Goal: Information Seeking & Learning: Find contact information

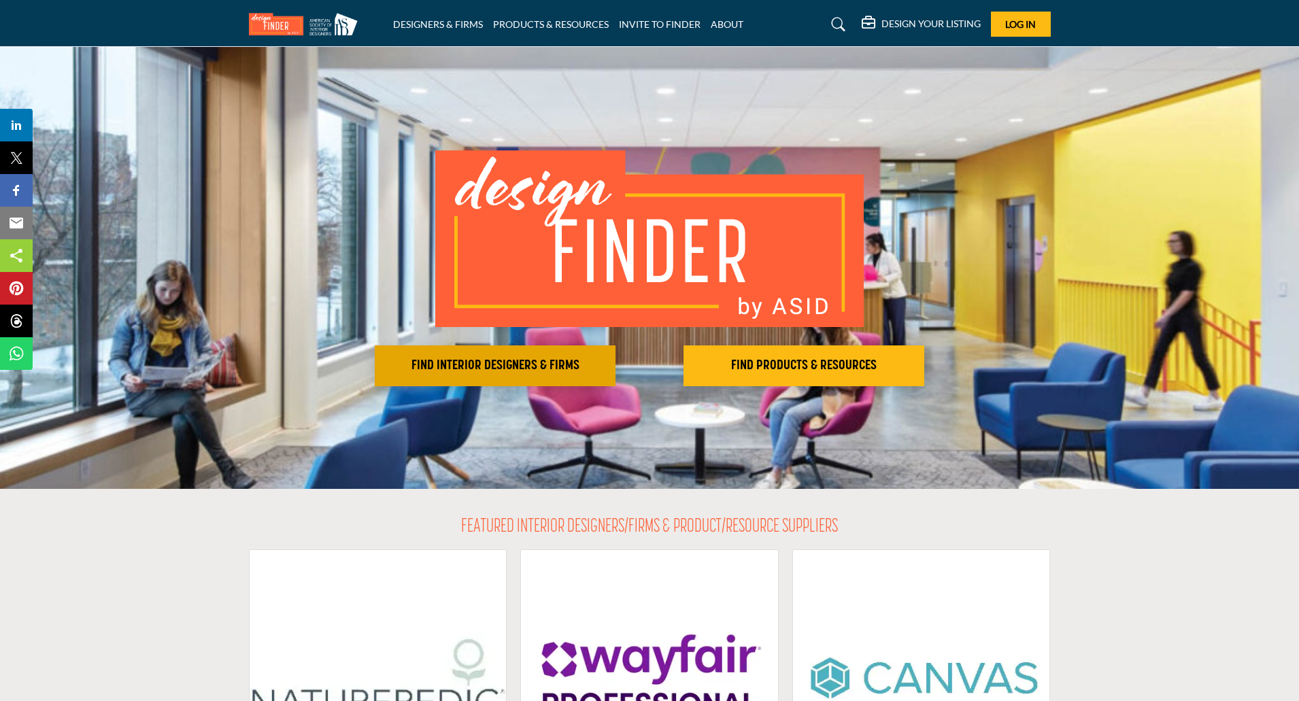
drag, startPoint x: 559, startPoint y: 364, endPoint x: 526, endPoint y: 369, distance: 33.7
click at [526, 369] on h2 "FIND INTERIOR DESIGNERS & FIRMS" at bounding box center [495, 366] width 233 height 16
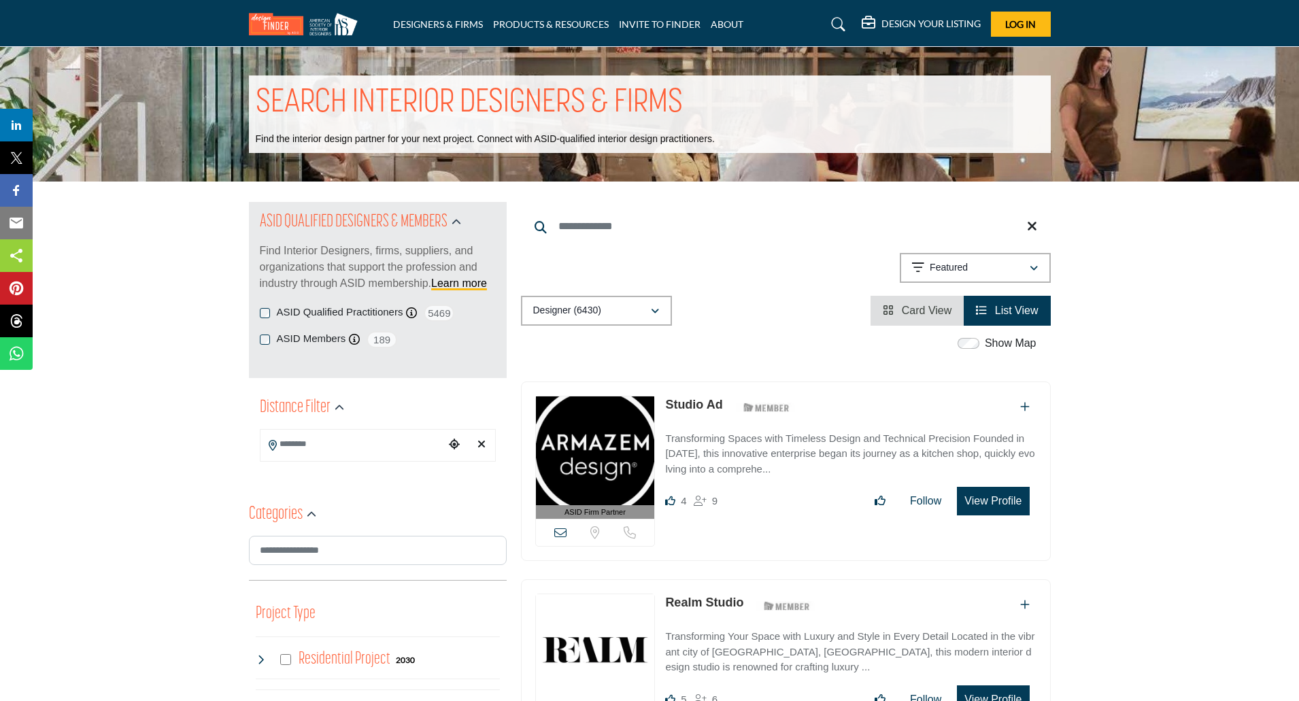
click at [341, 450] on input "Search Location" at bounding box center [353, 444] width 184 height 27
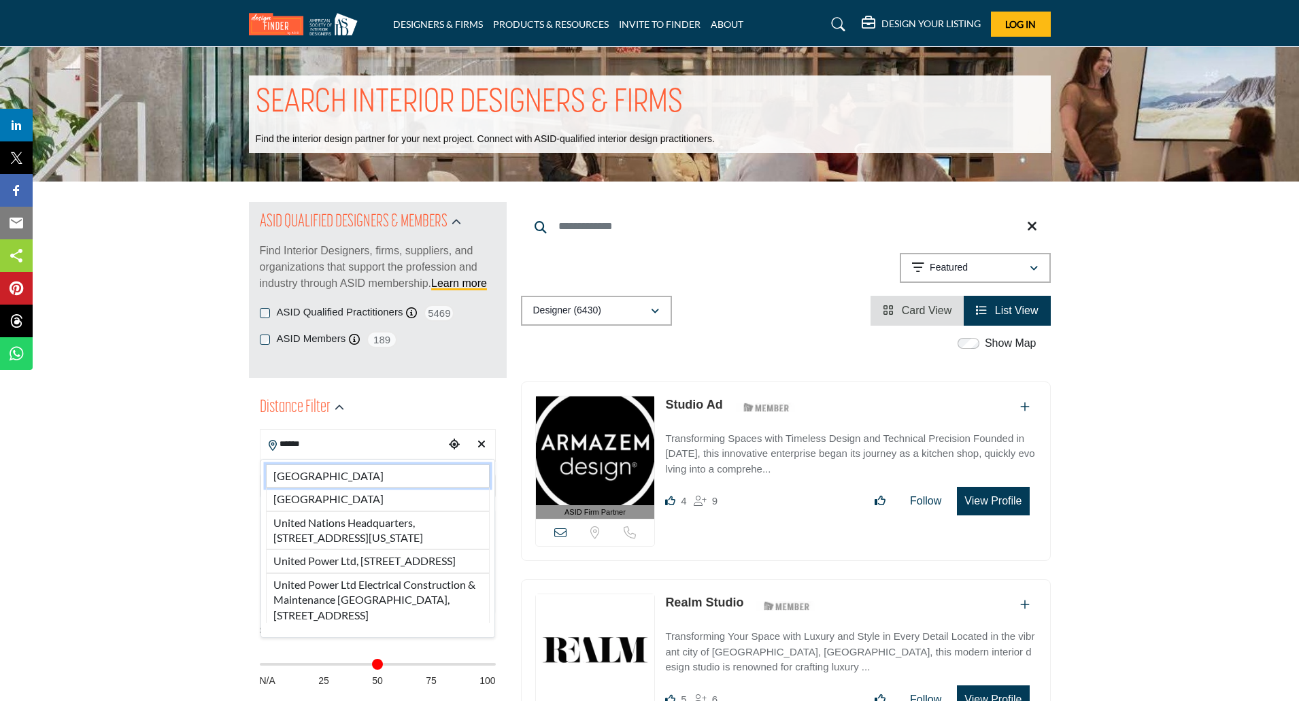
click at [348, 484] on li "United States" at bounding box center [378, 476] width 224 height 23
type input "**********"
type input "***"
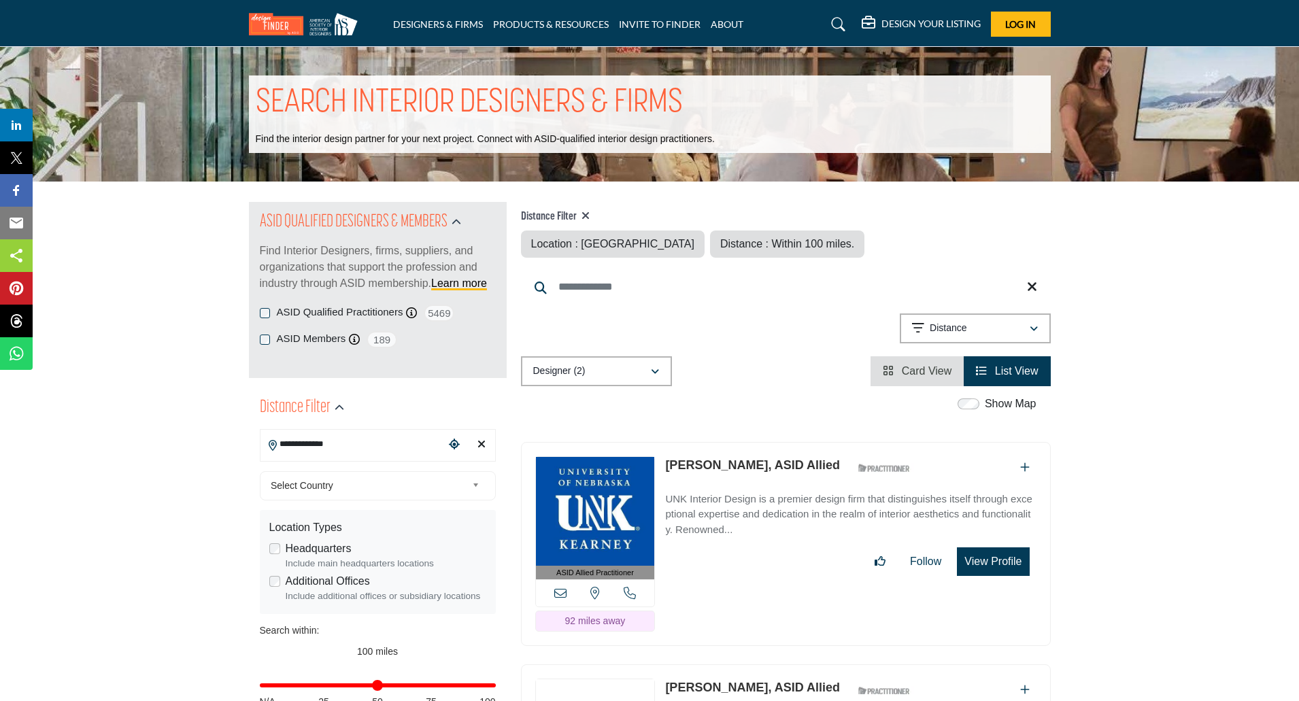
click at [275, 491] on link "Select Country" at bounding box center [374, 485] width 219 height 17
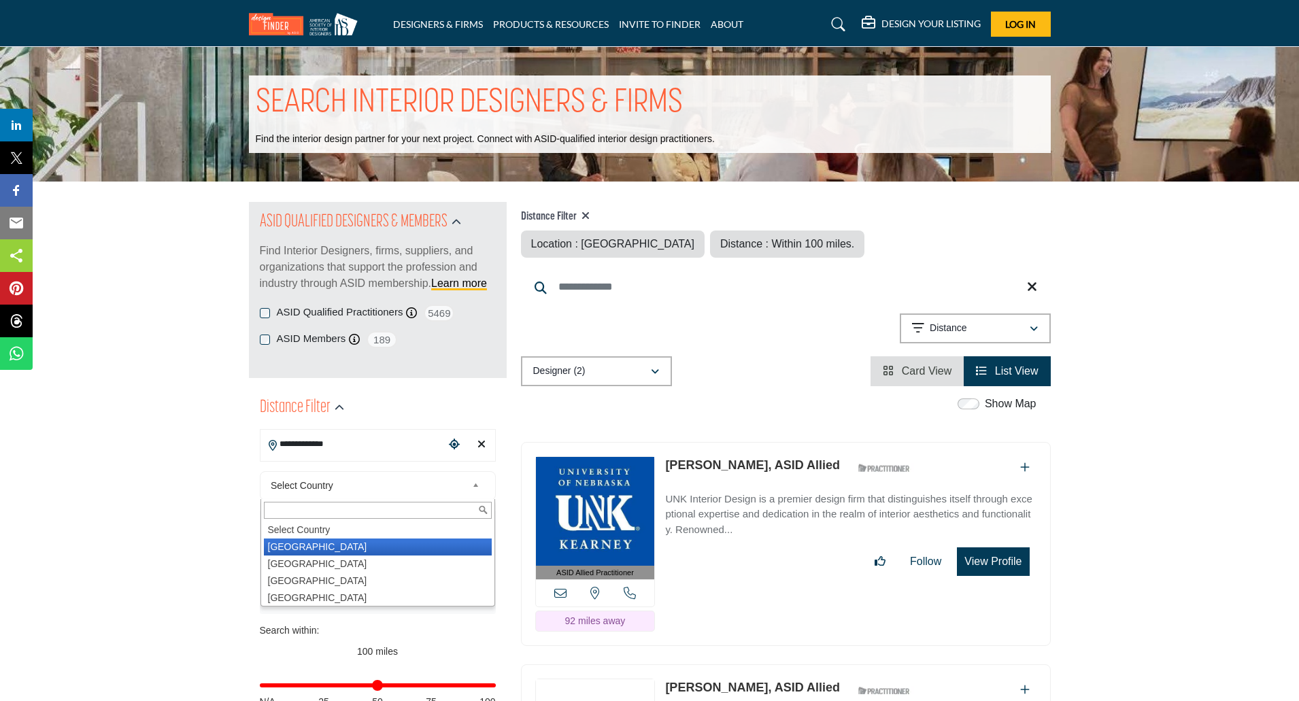
click at [307, 555] on li "United States" at bounding box center [378, 547] width 228 height 17
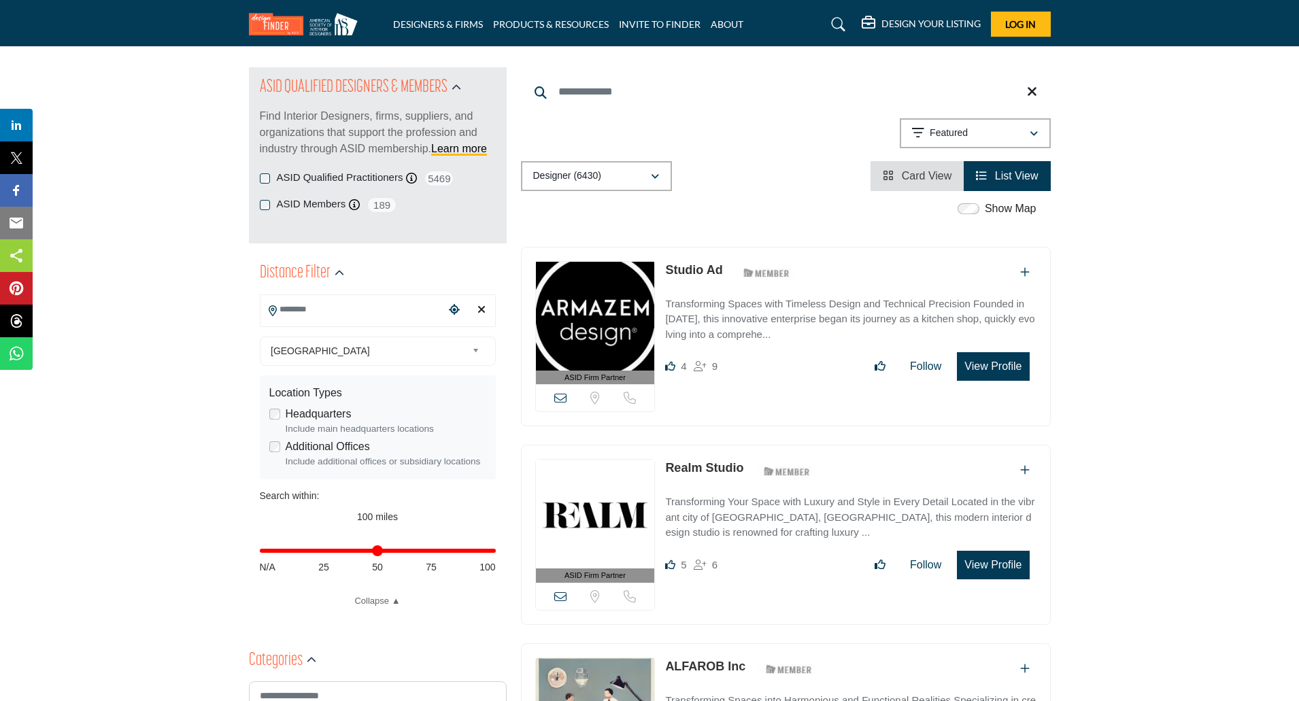
scroll to position [136, 0]
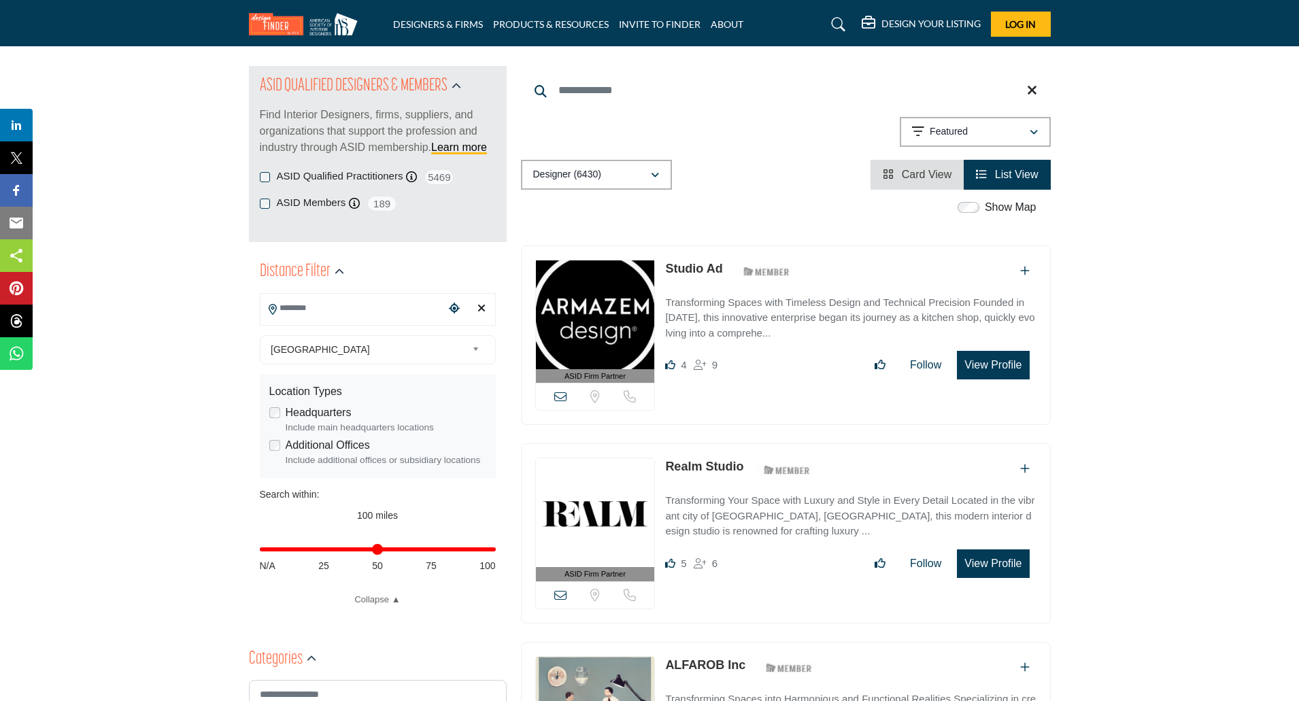
click at [339, 318] on input "Search Location" at bounding box center [353, 308] width 184 height 27
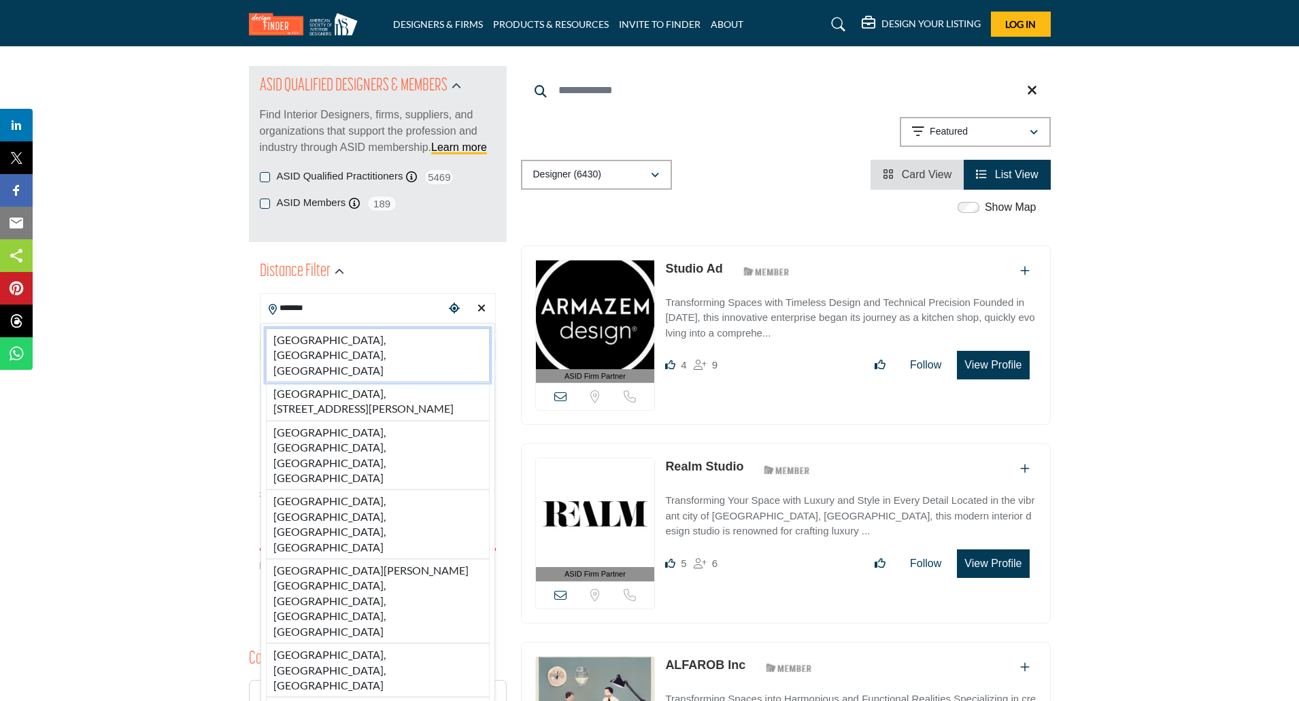
click at [359, 336] on li "Orlando, FL, USA" at bounding box center [378, 356] width 224 height 54
type input "**********"
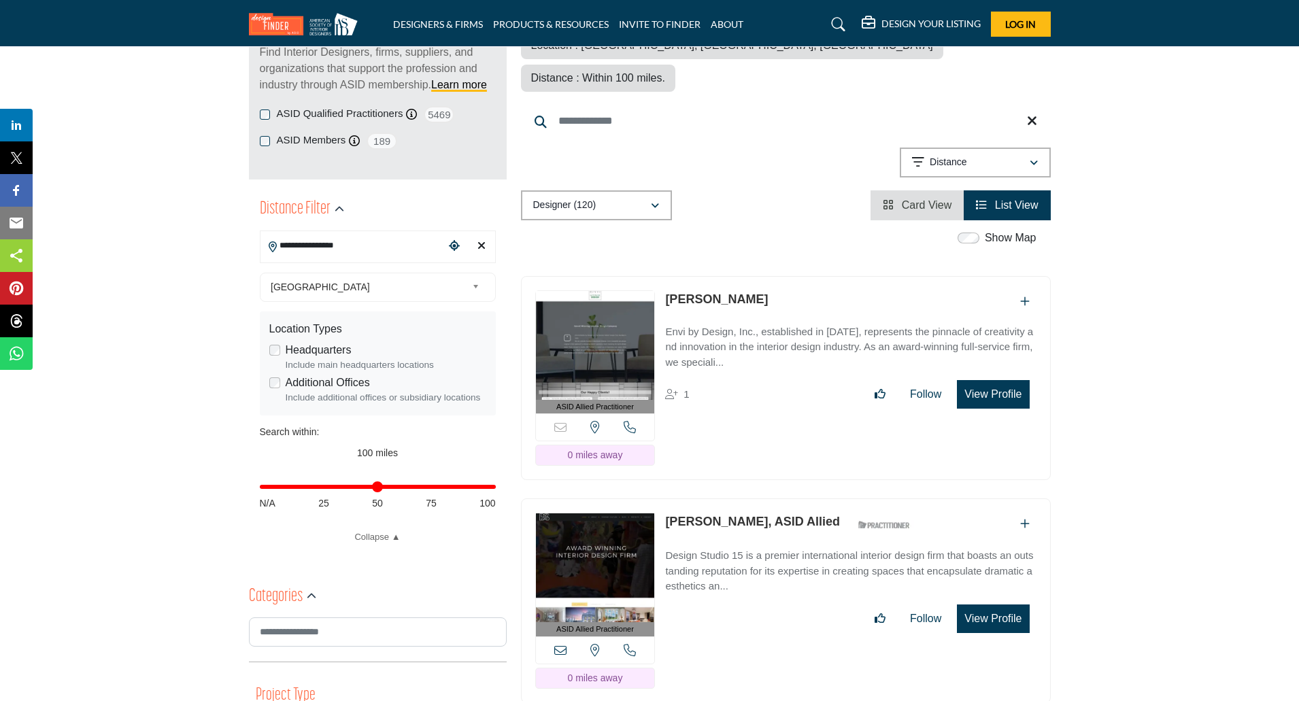
scroll to position [204, 0]
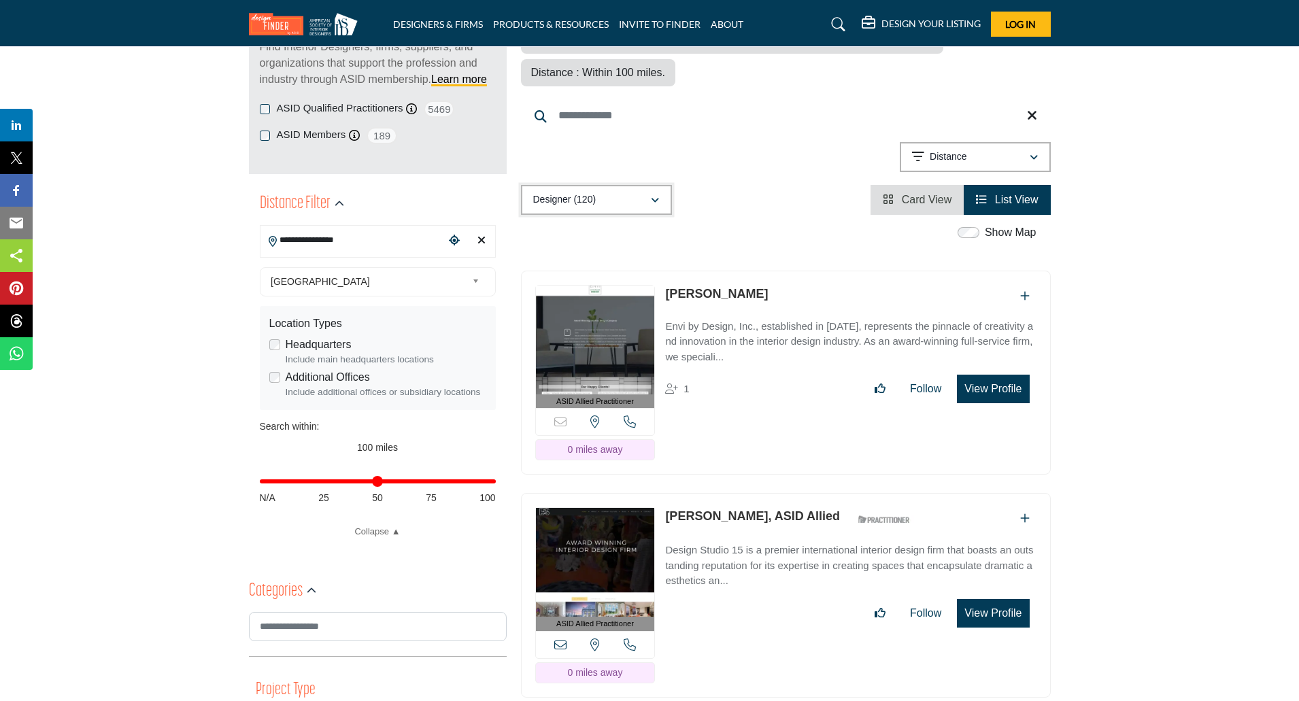
click at [608, 192] on div "Designer (120)" at bounding box center [591, 200] width 117 height 16
click at [739, 185] on div "Designer (120) All (125) Designer (120) Products (0) Projects (5)" at bounding box center [786, 200] width 530 height 30
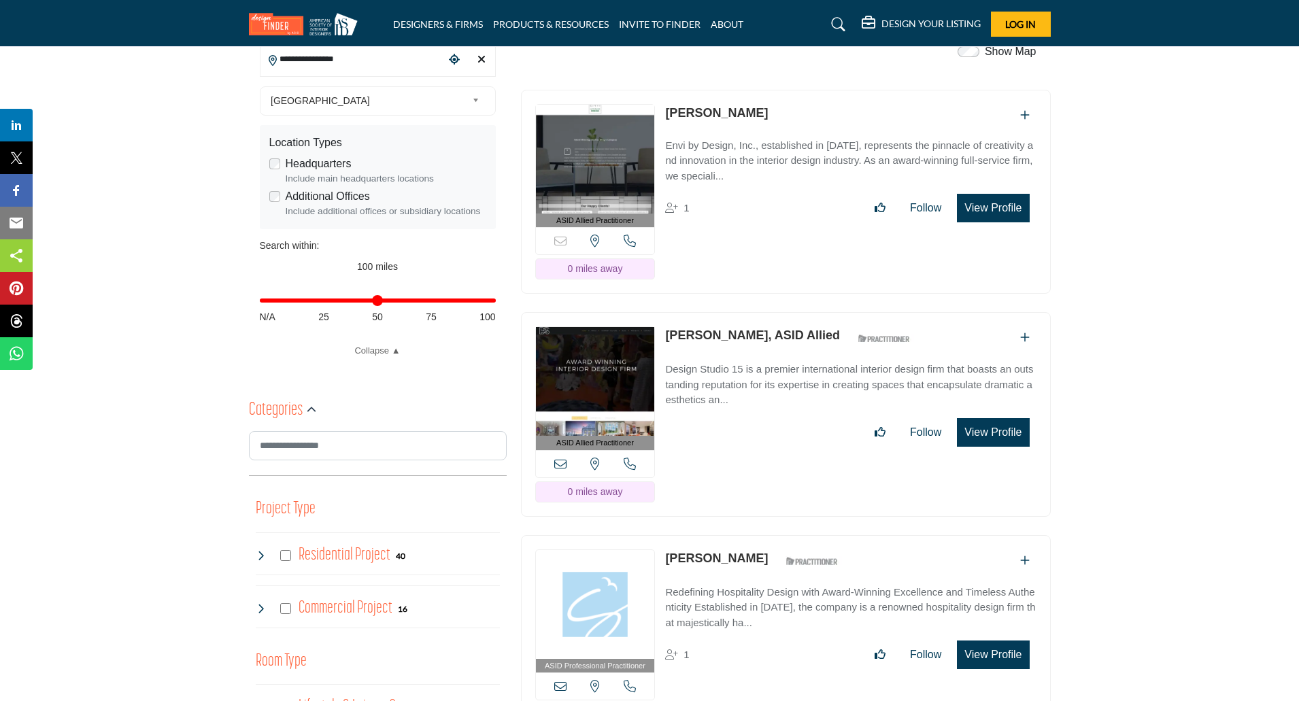
scroll to position [386, 0]
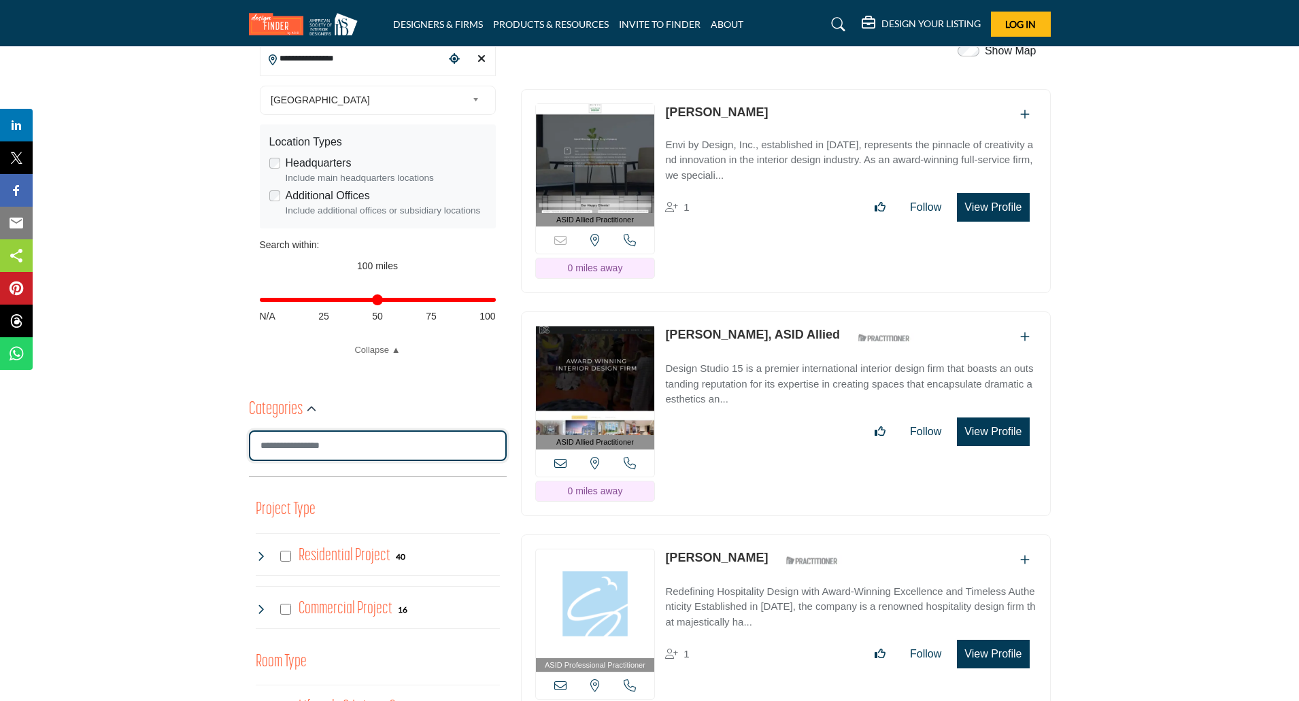
click at [330, 449] on input "Search Category" at bounding box center [378, 446] width 258 height 31
click at [314, 408] on icon "button" at bounding box center [312, 410] width 10 height 10
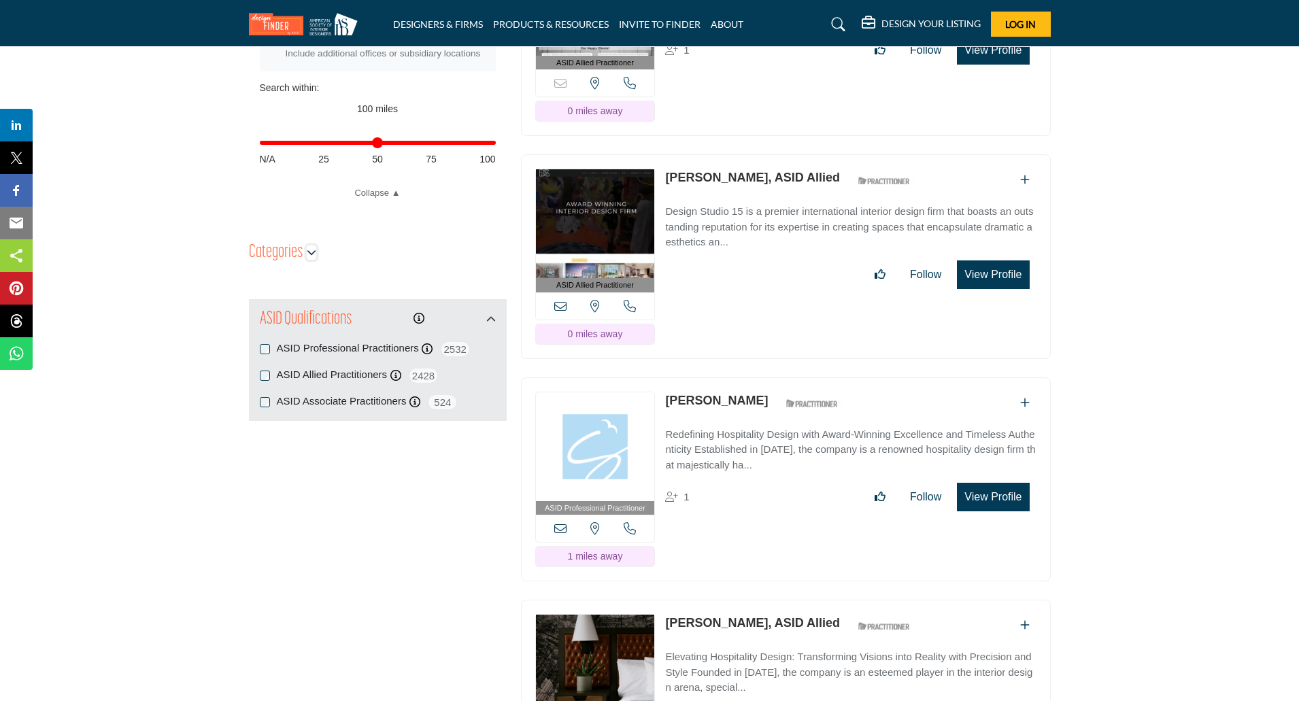
scroll to position [544, 0]
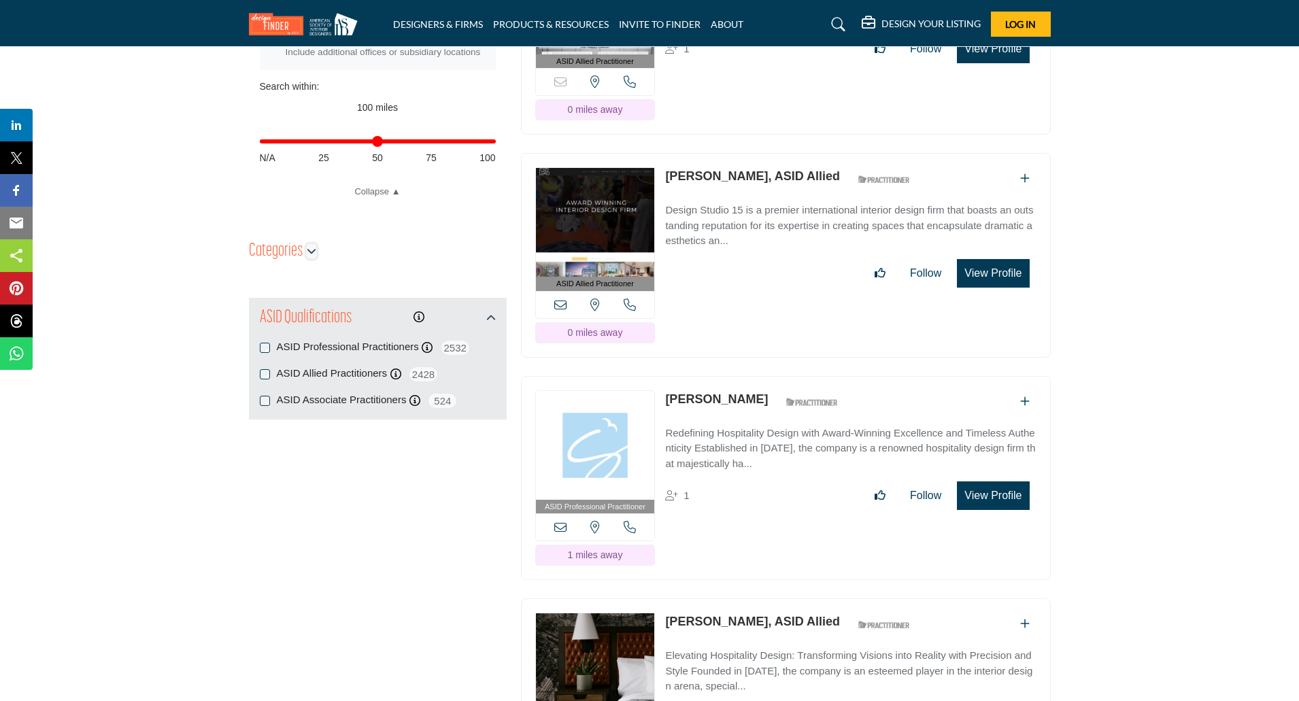
click at [312, 254] on icon "button" at bounding box center [312, 251] width 10 height 10
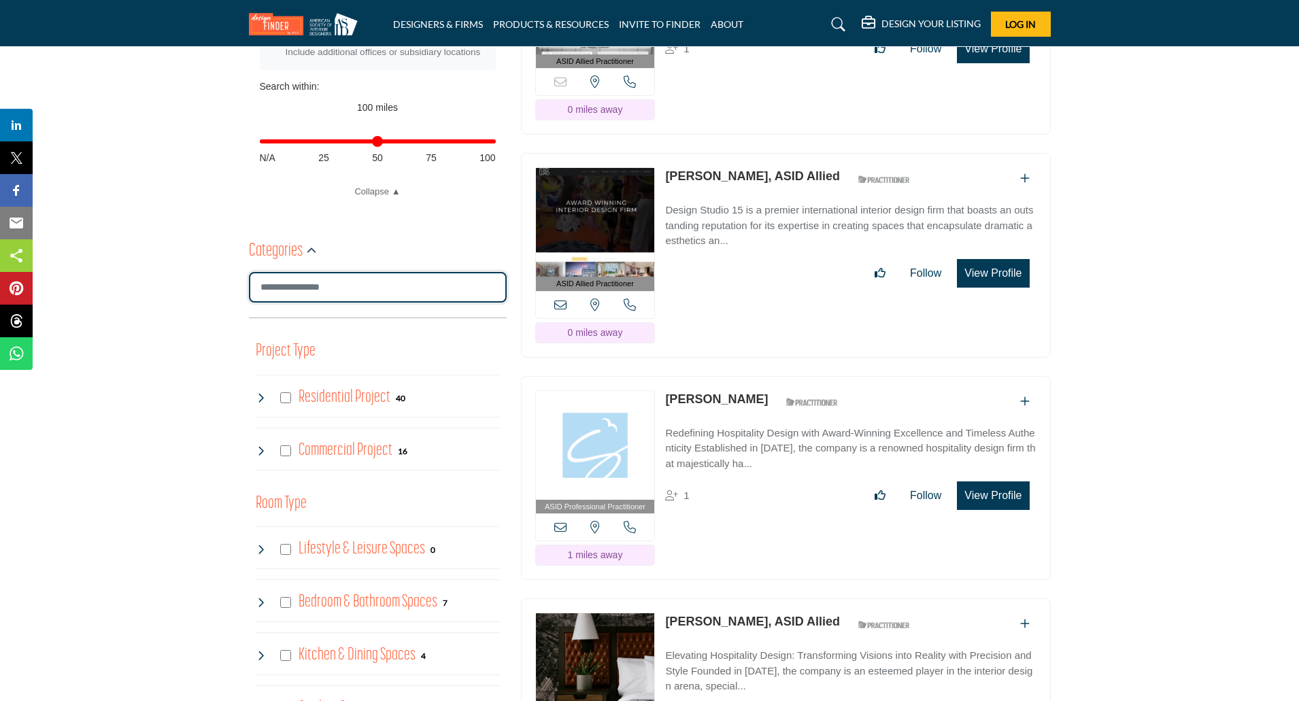
click at [301, 284] on input "Search Category" at bounding box center [378, 287] width 258 height 31
click at [292, 358] on h3 "Project Type" at bounding box center [286, 350] width 60 height 26
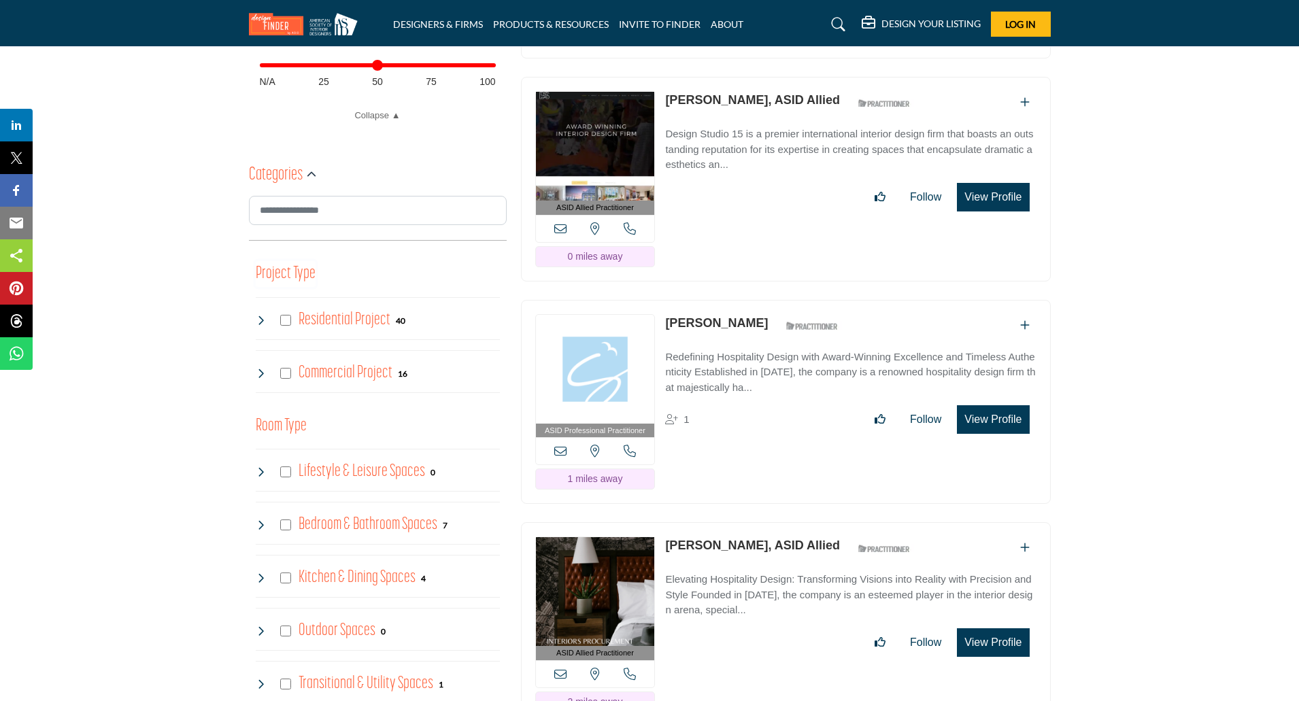
scroll to position [635, 0]
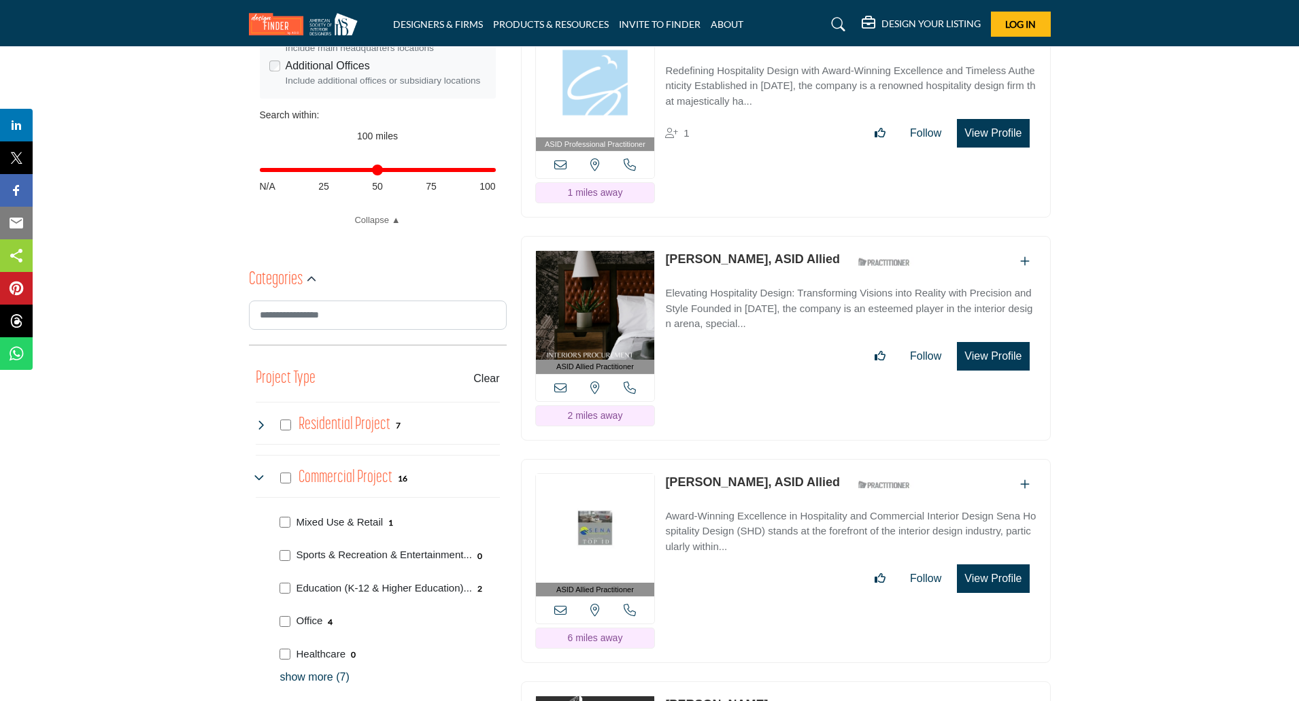
scroll to position [567, 0]
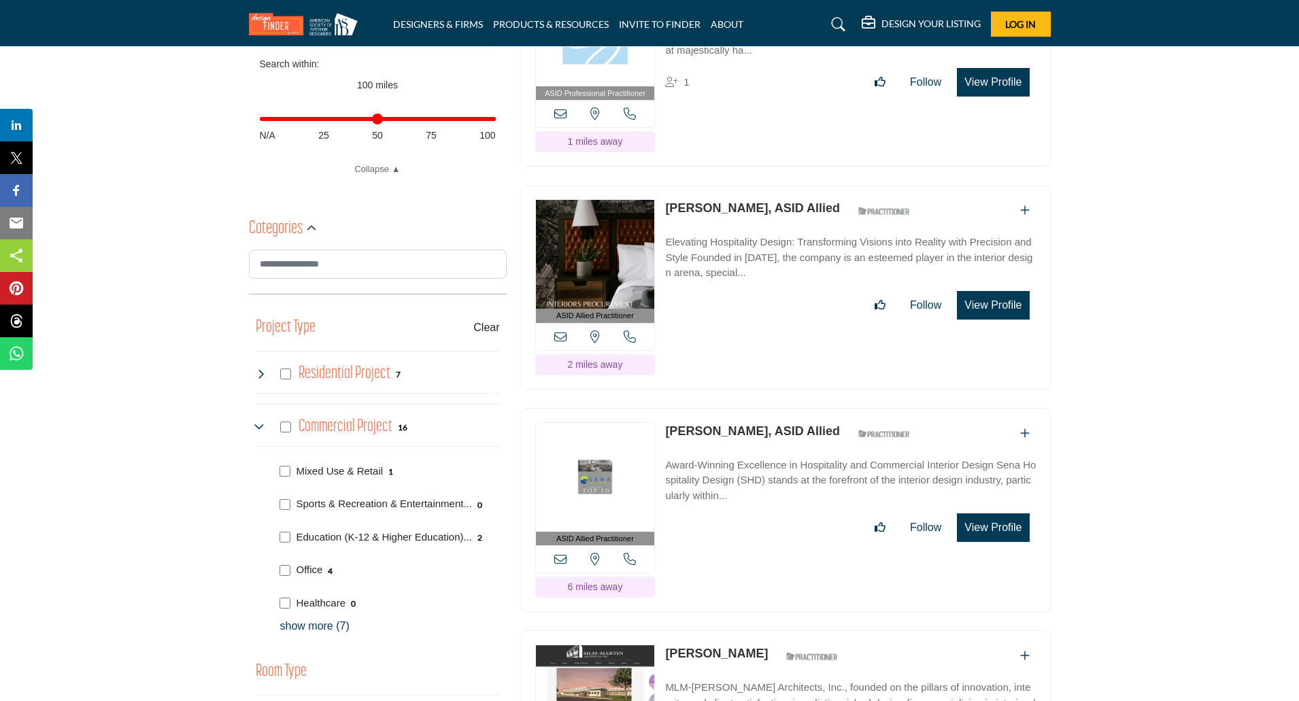
click at [315, 633] on p "show more (7)" at bounding box center [390, 626] width 220 height 16
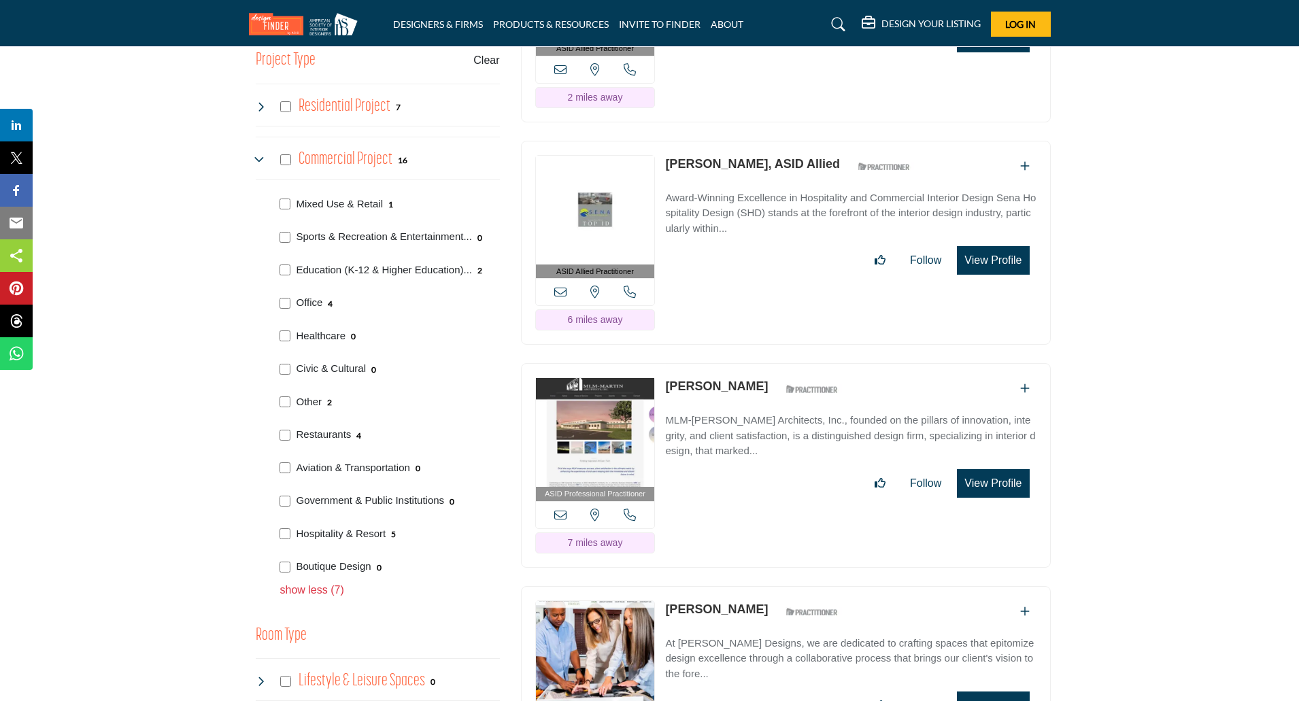
scroll to position [839, 0]
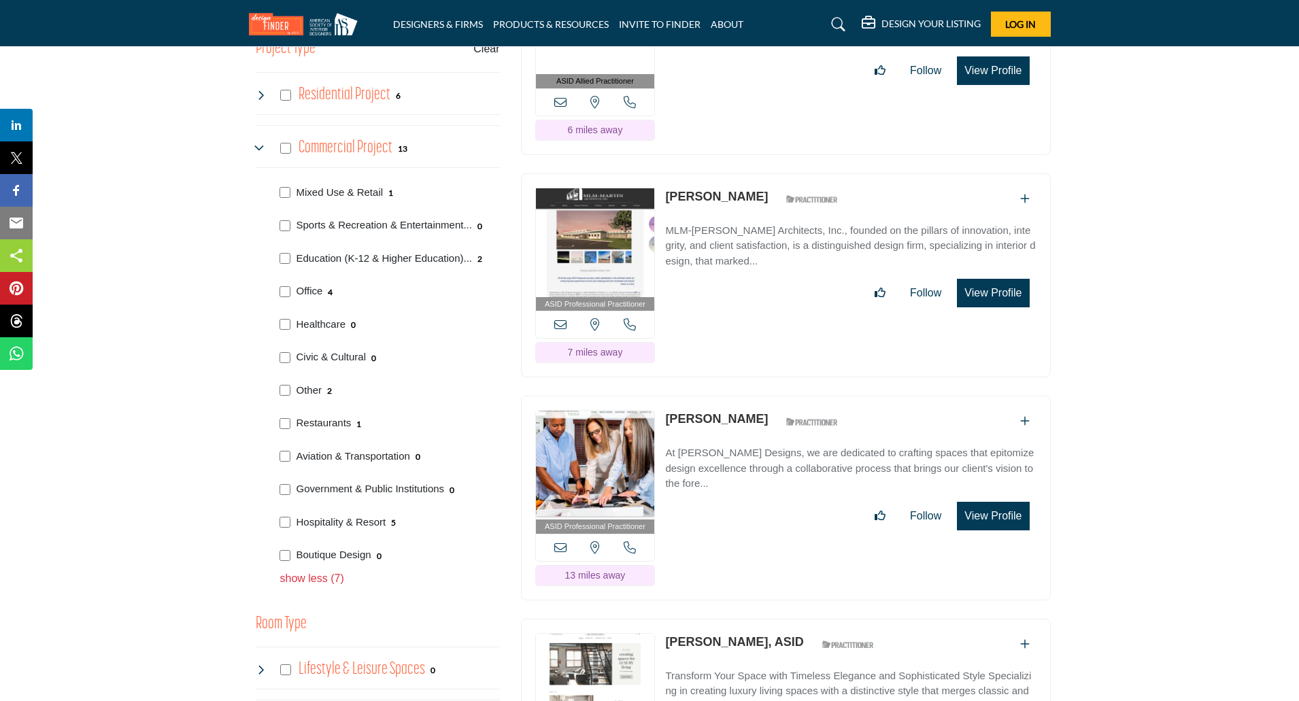
scroll to position [862, 0]
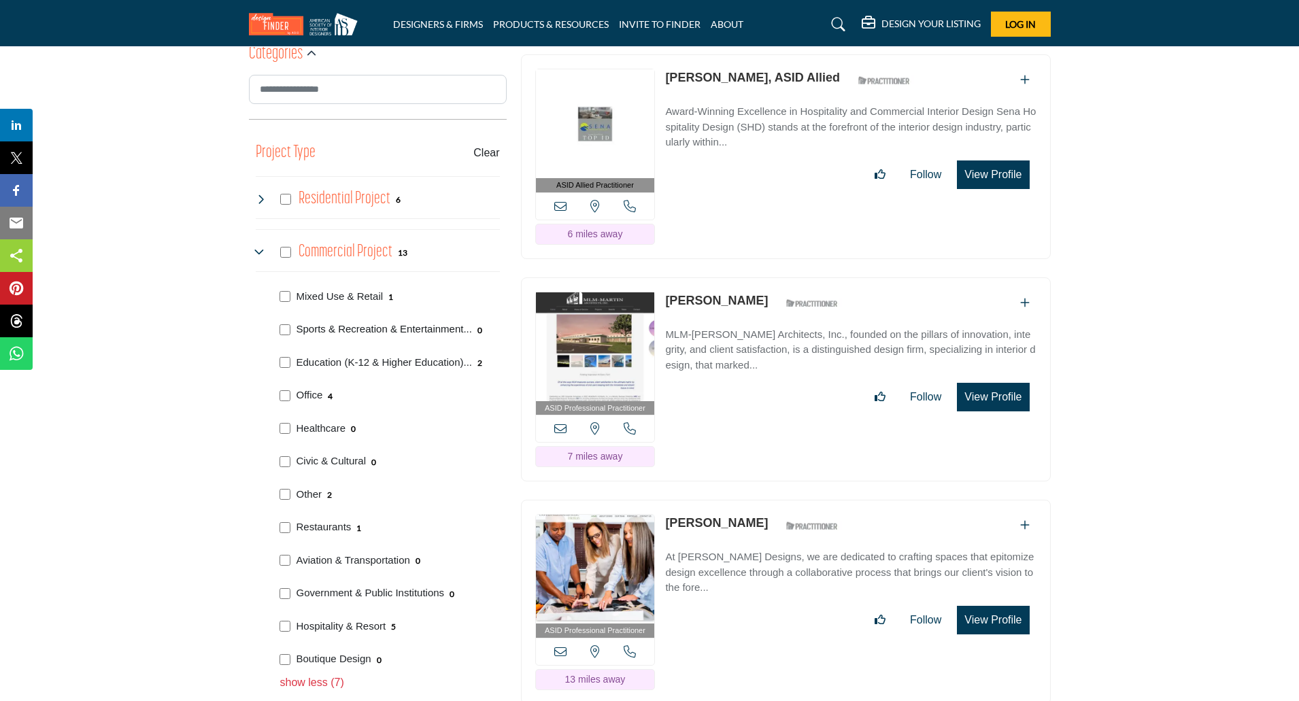
scroll to position [773, 0]
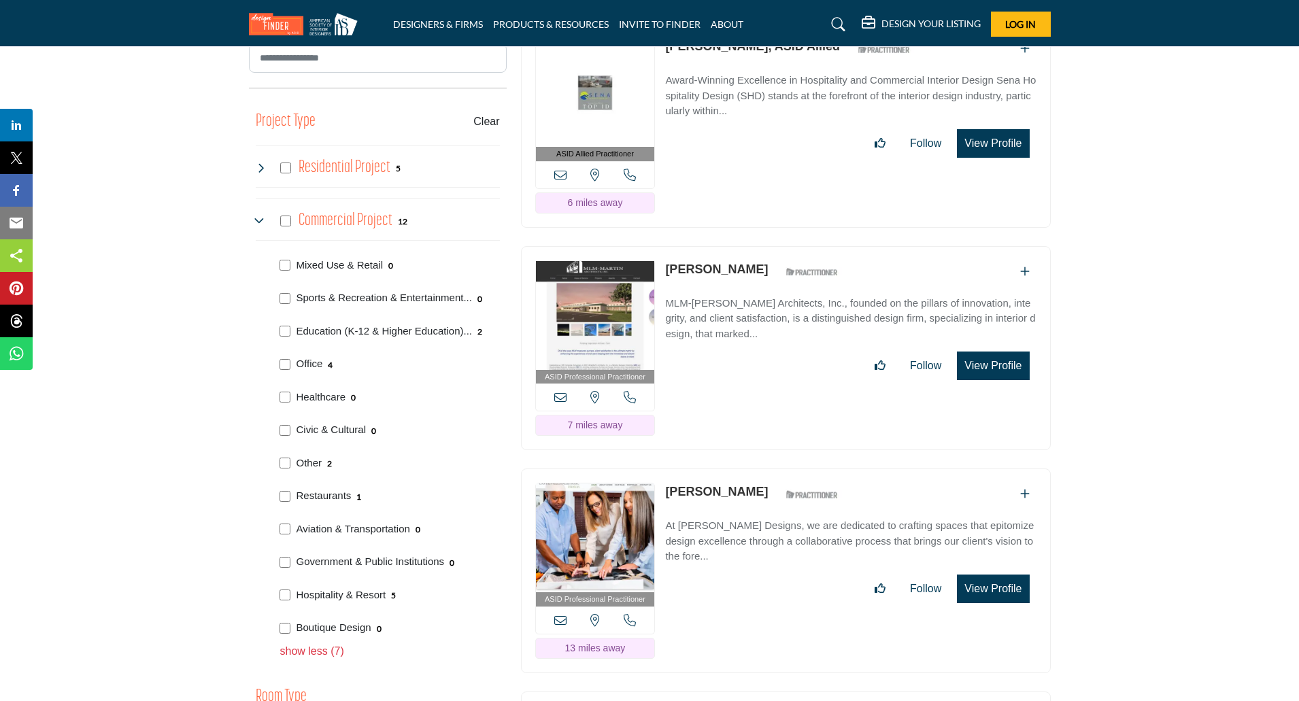
scroll to position [787, 0]
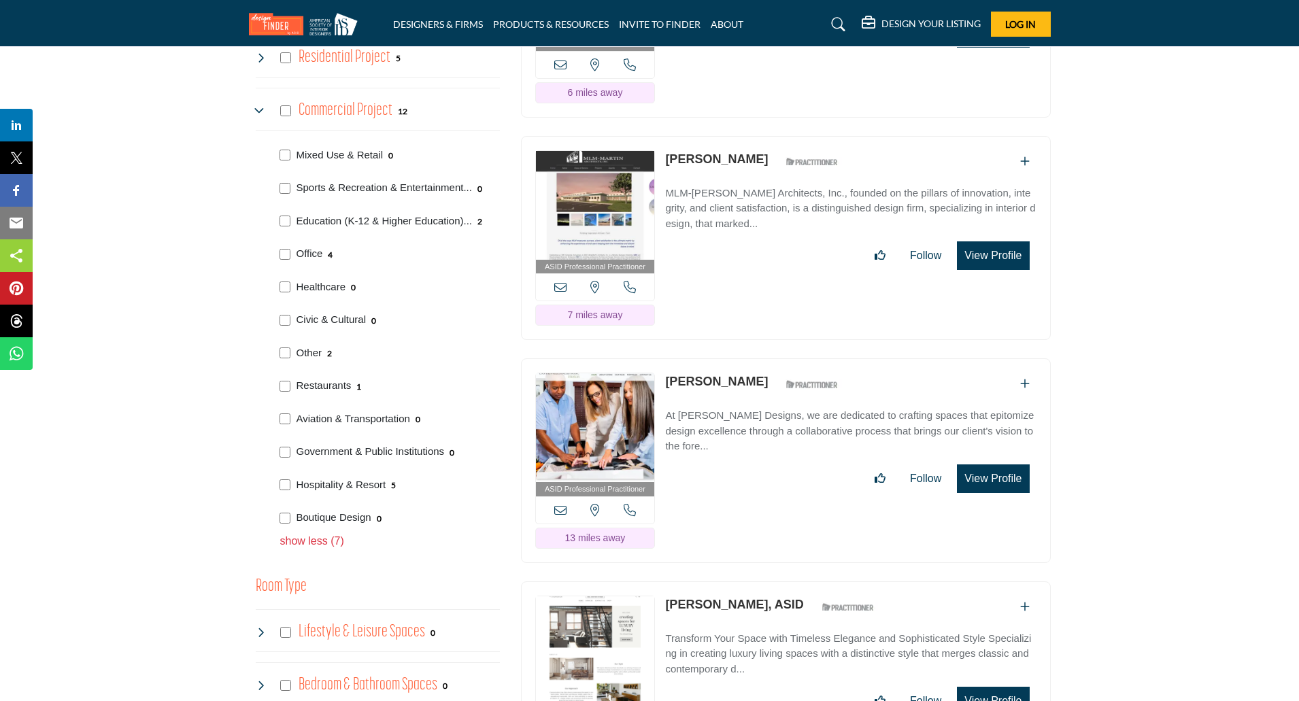
scroll to position [884, 0]
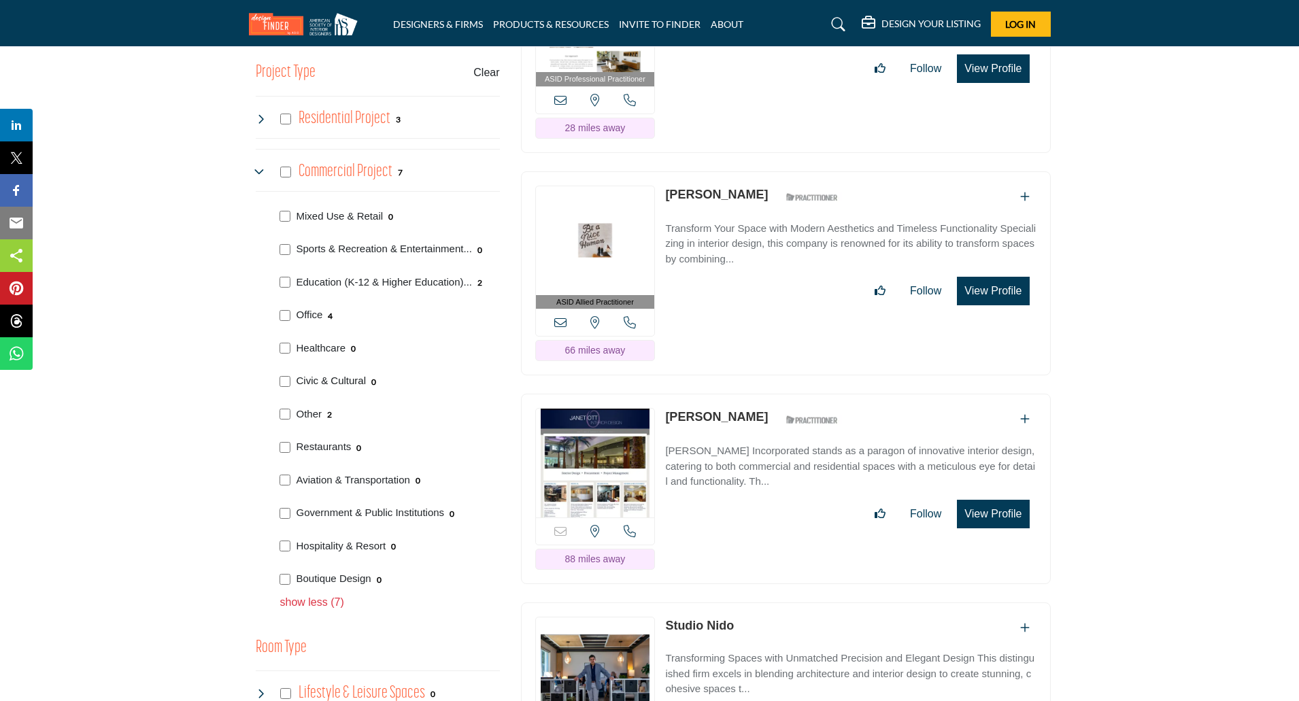
scroll to position [839, 0]
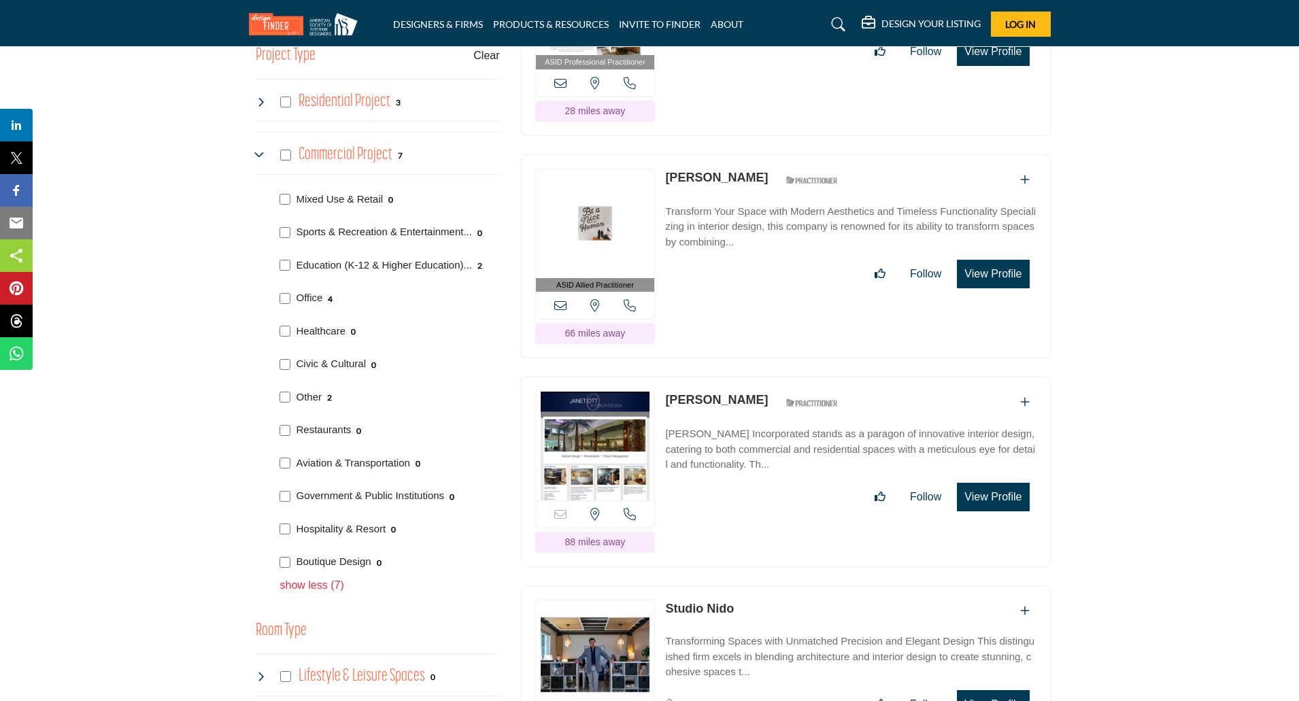
click at [278, 497] on div "Government & Public Institutions 0" at bounding box center [387, 494] width 225 height 33
click at [280, 480] on div "Government & Public Institutions 0" at bounding box center [387, 494] width 225 height 33
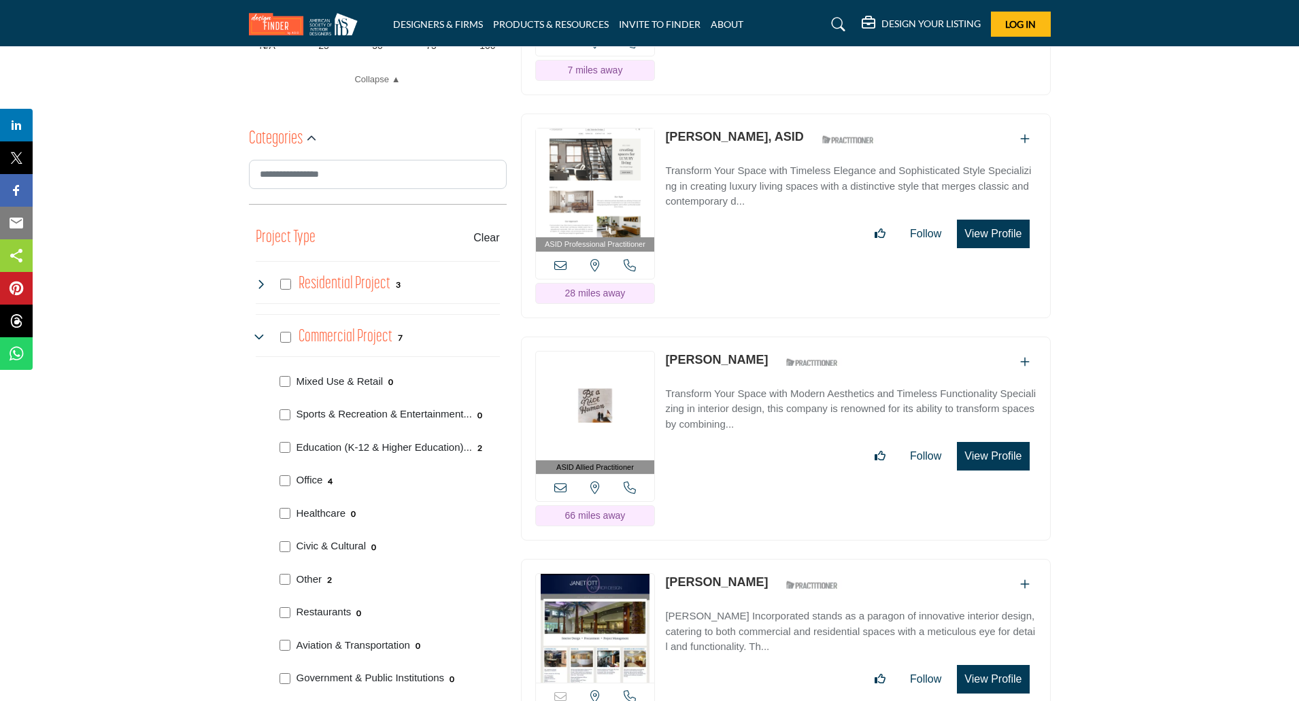
scroll to position [704, 0]
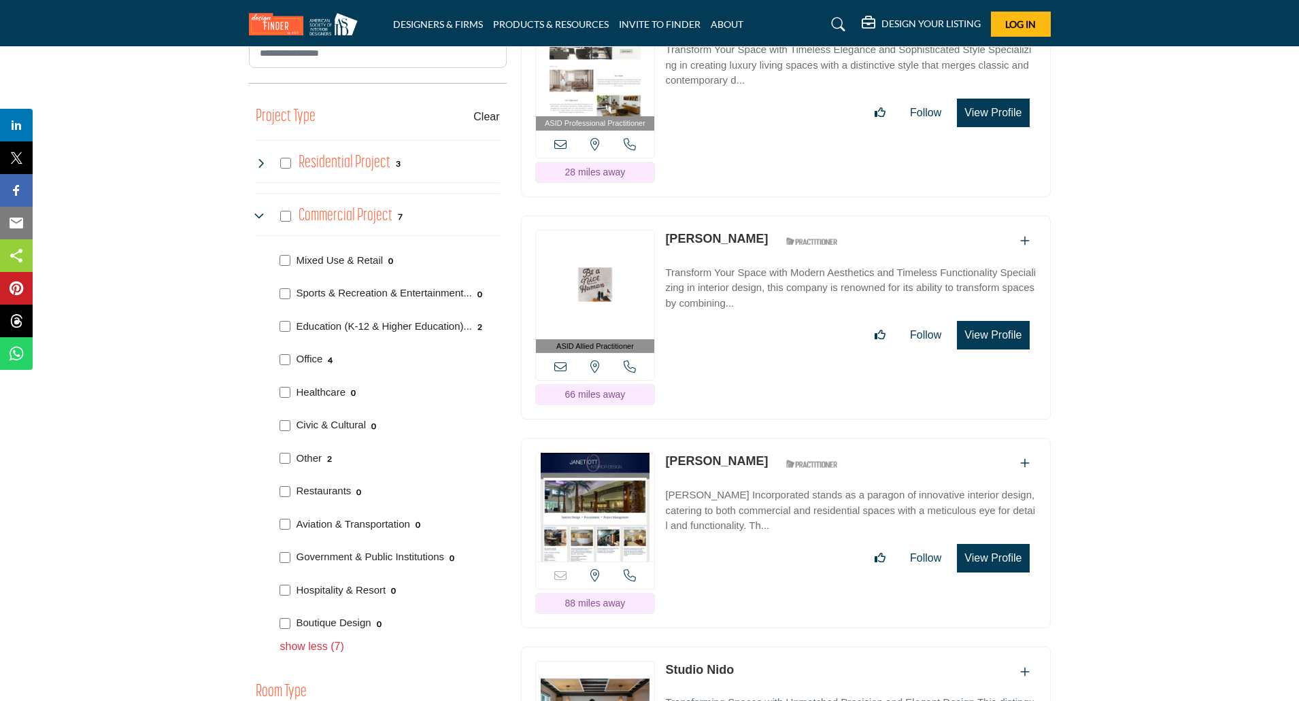
scroll to position [827, 0]
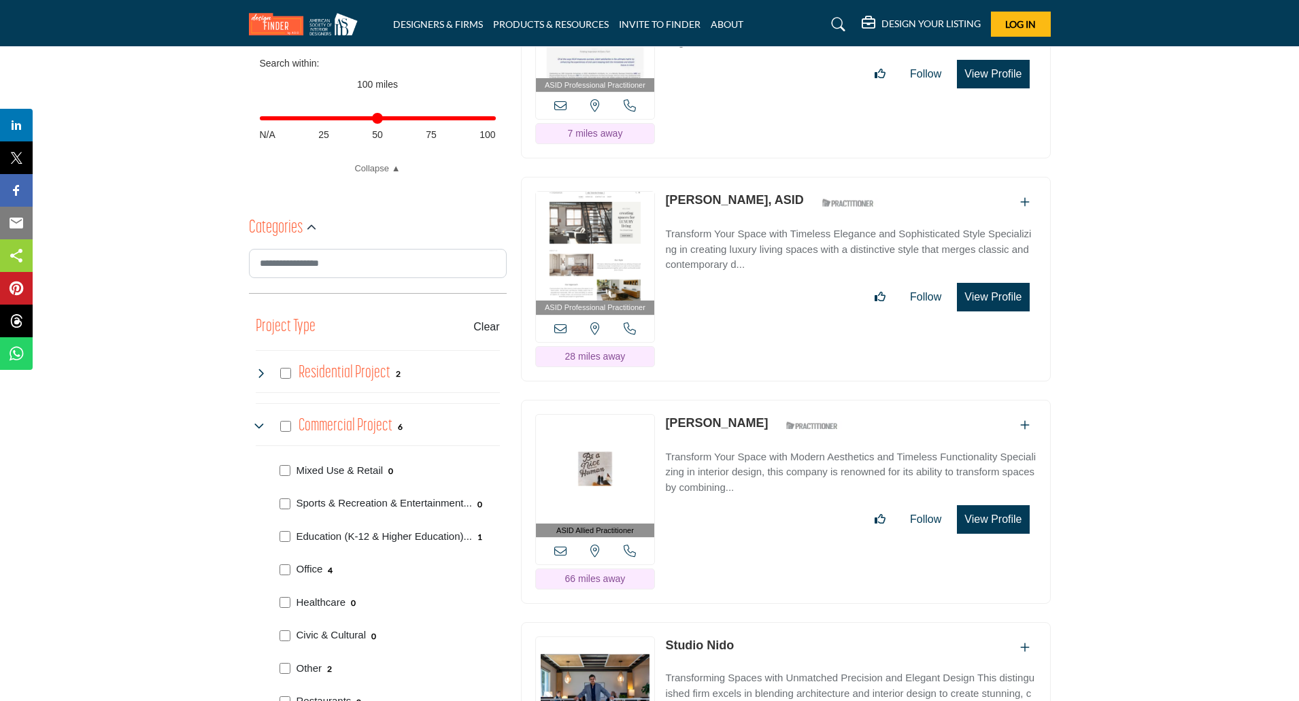
scroll to position [696, 0]
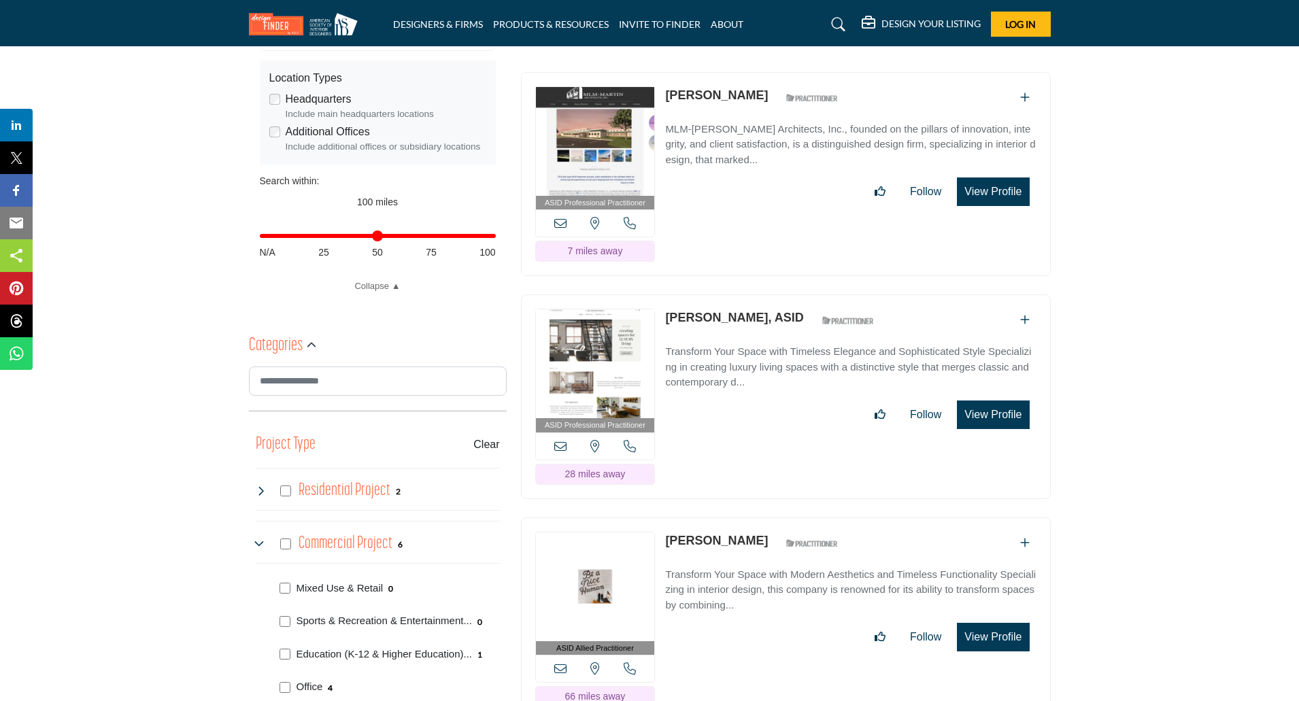
scroll to position [454, 0]
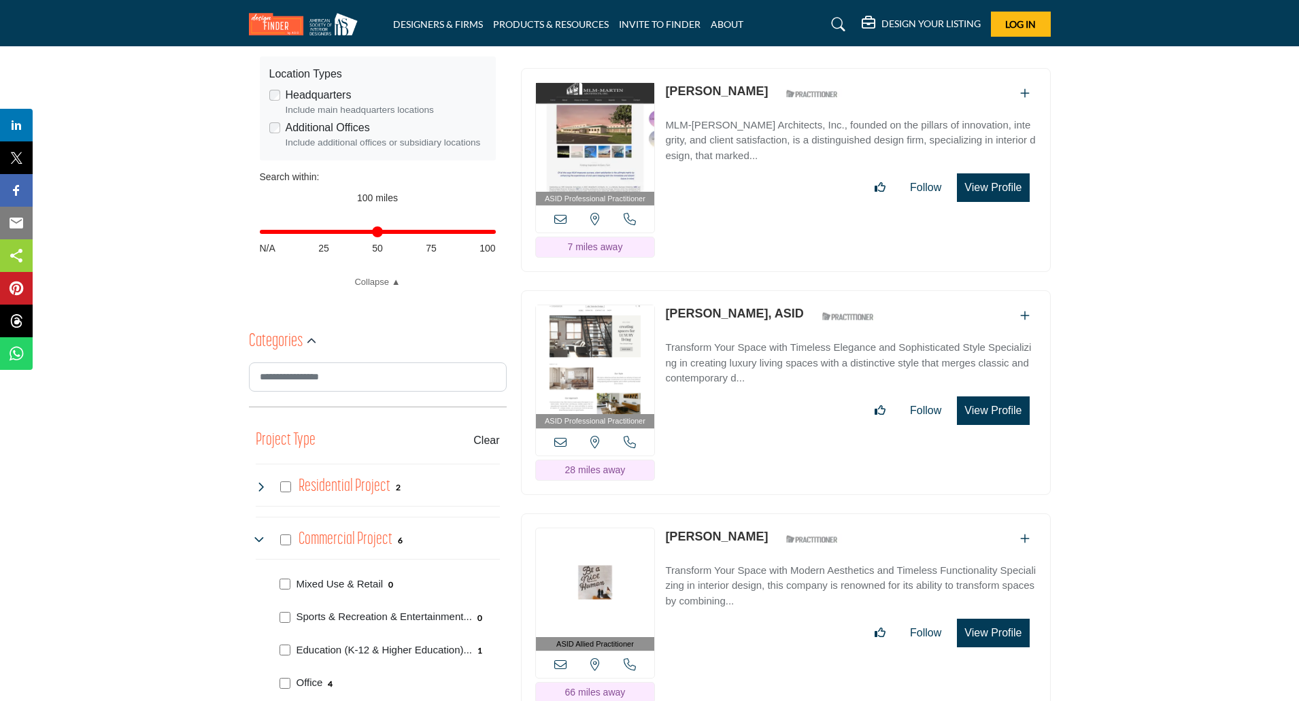
click at [1011, 397] on button "View Profile" at bounding box center [993, 411] width 72 height 29
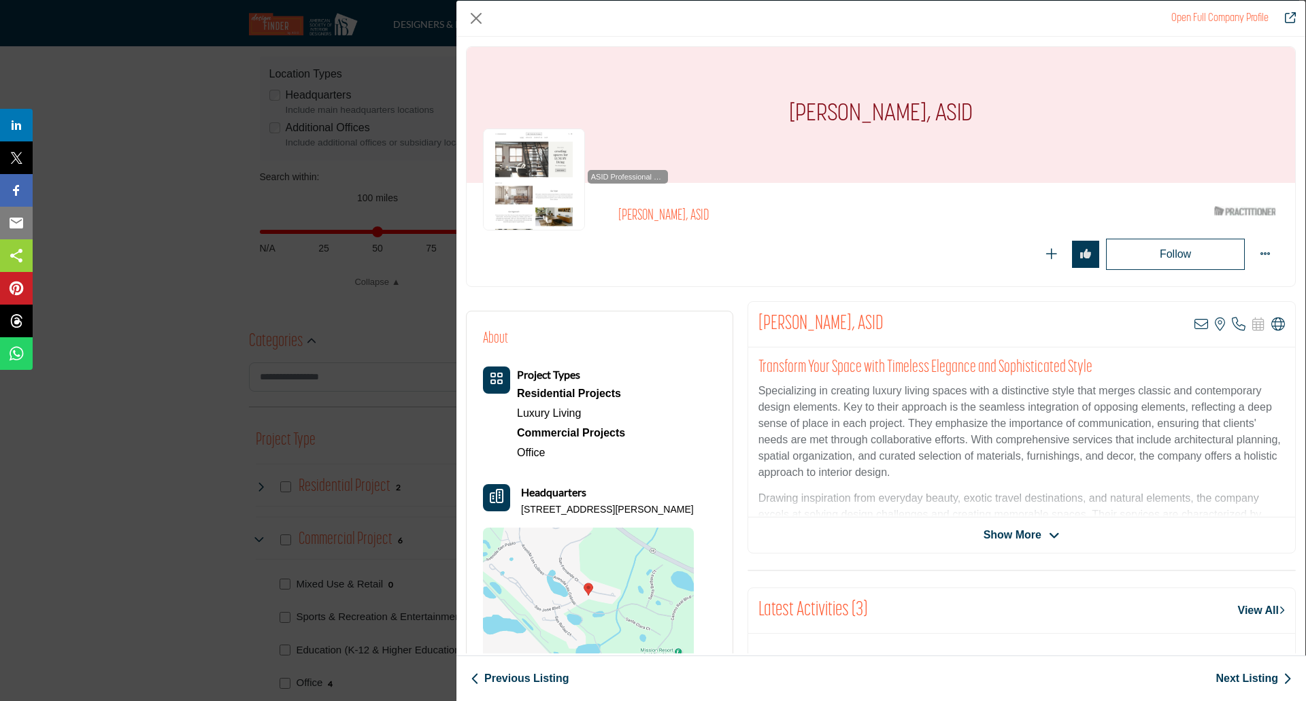
click at [86, 171] on div "Open Full Company Profile Stephanie Duncan, ASID ASID Qualified Practitioner wh…" at bounding box center [653, 350] width 1306 height 701
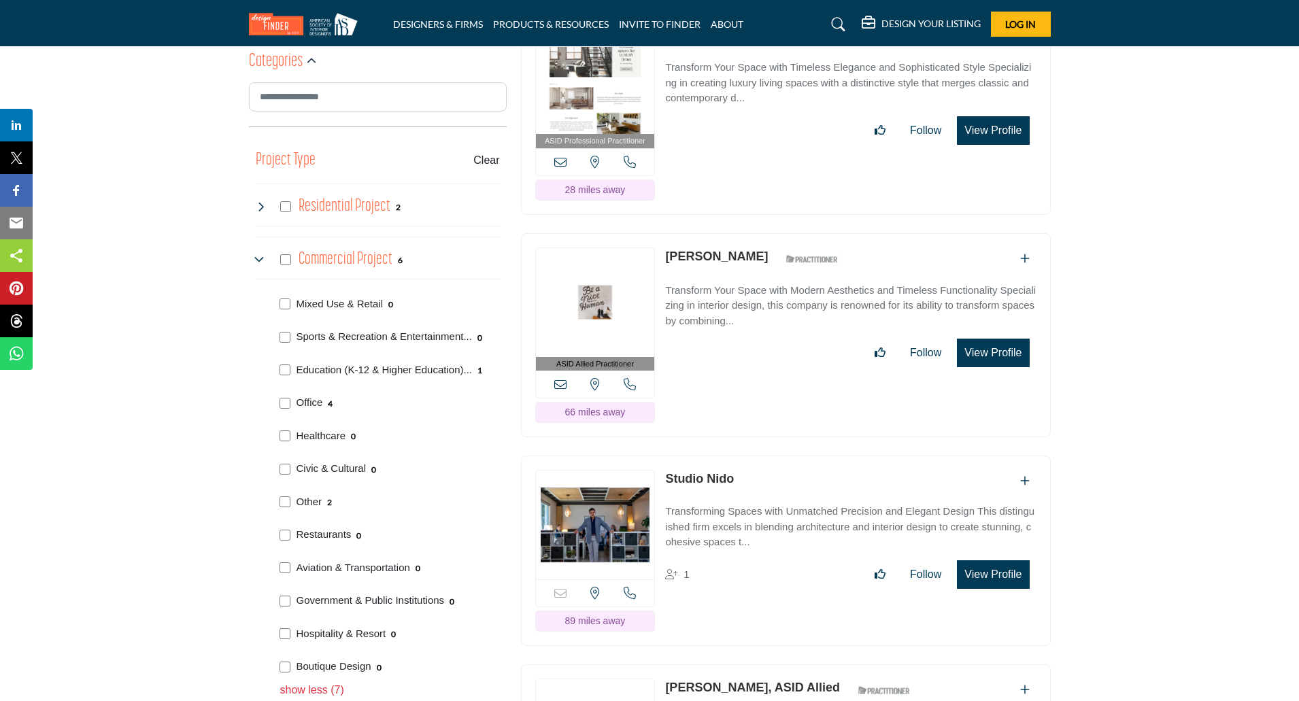
scroll to position [771, 0]
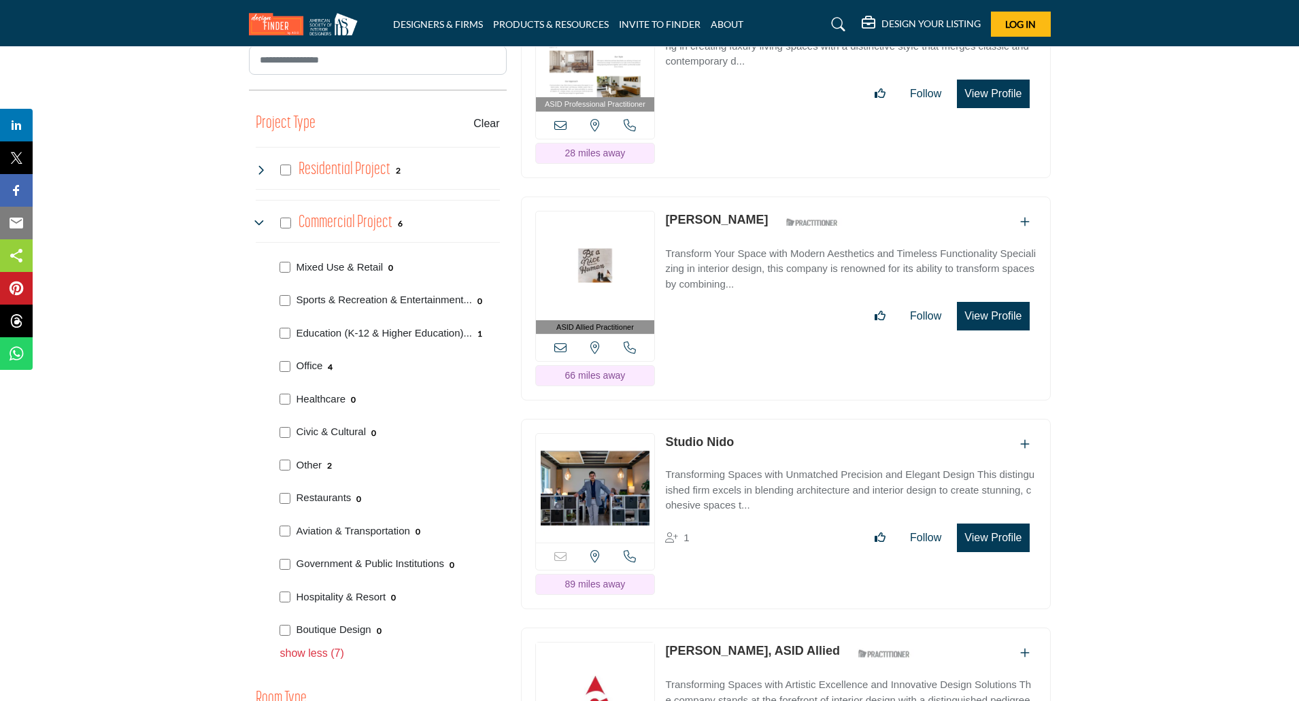
drag, startPoint x: 765, startPoint y: 184, endPoint x: 667, endPoint y: 188, distance: 98.1
click at [667, 211] on div "Rayna Spellman ASID Qualified Practitioner who validates work and experience to…" at bounding box center [755, 223] width 180 height 24
copy div "Rayna Spellman"
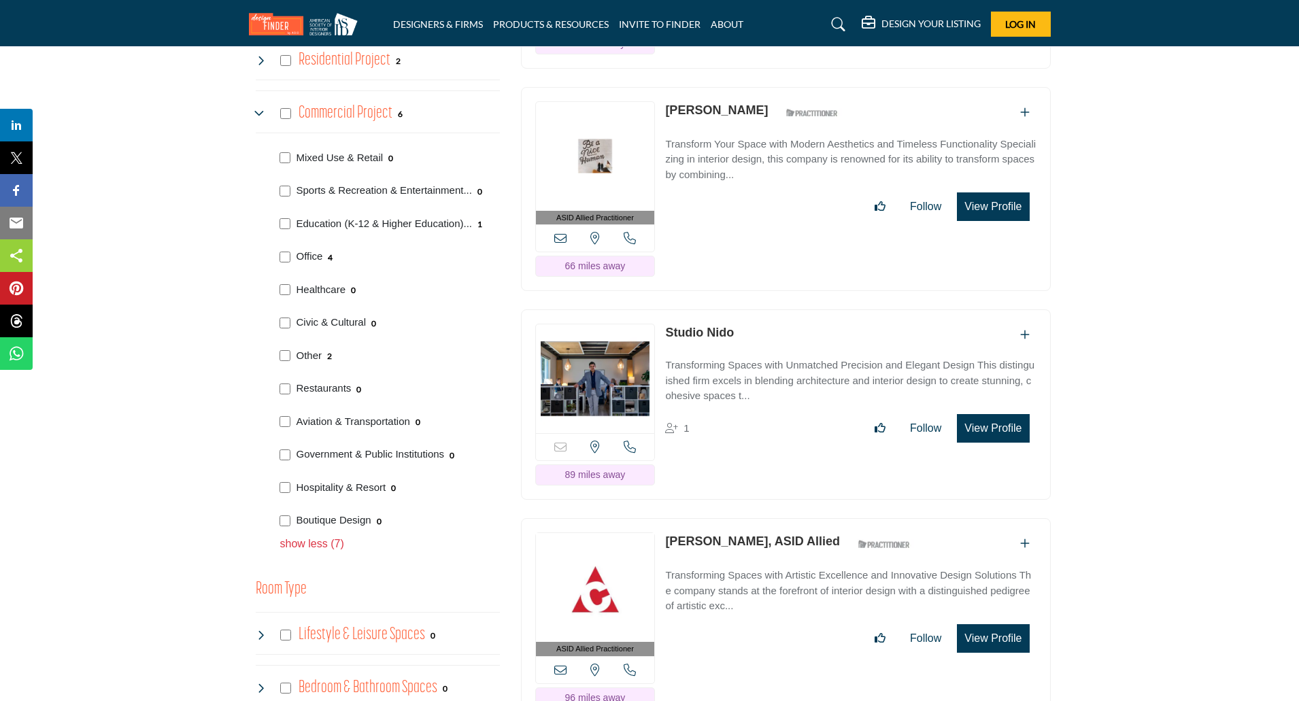
scroll to position [884, 0]
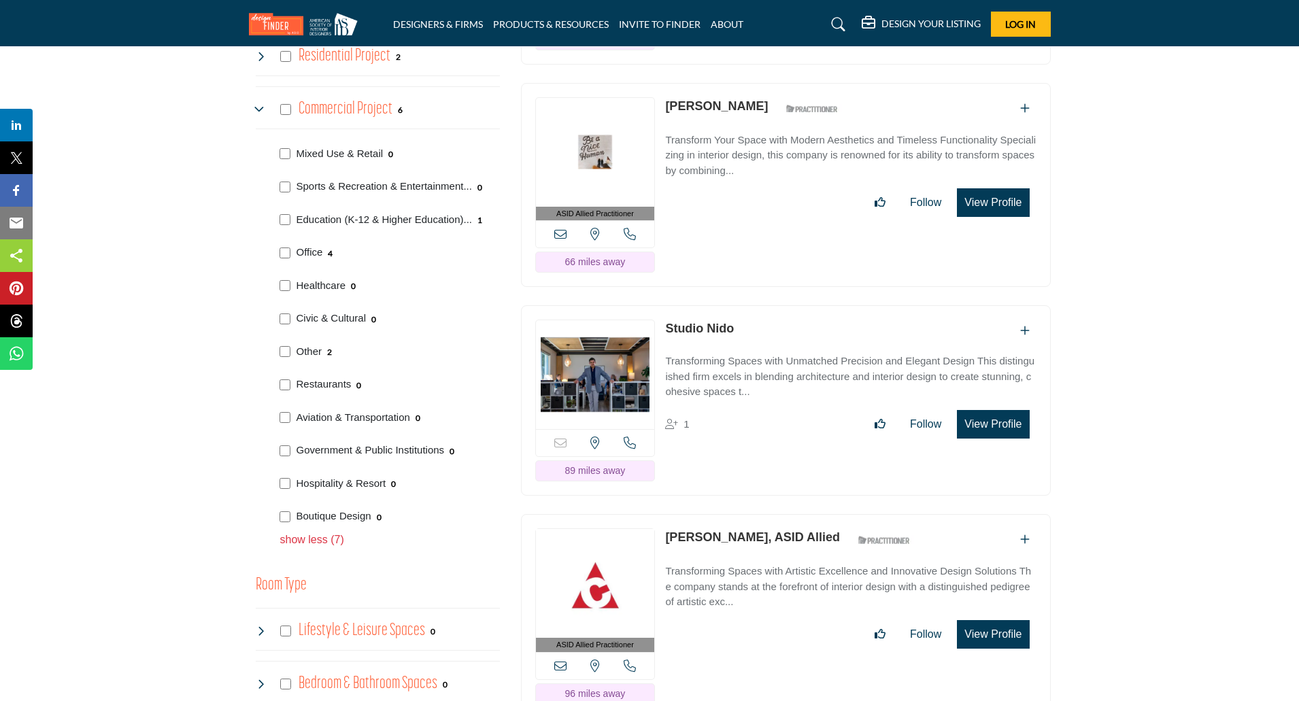
drag, startPoint x: 751, startPoint y: 294, endPoint x: 665, endPoint y: 295, distance: 85.7
click at [665, 320] on div "Studio Nido" at bounding box center [850, 331] width 371 height 22
copy link "Studio Nido"
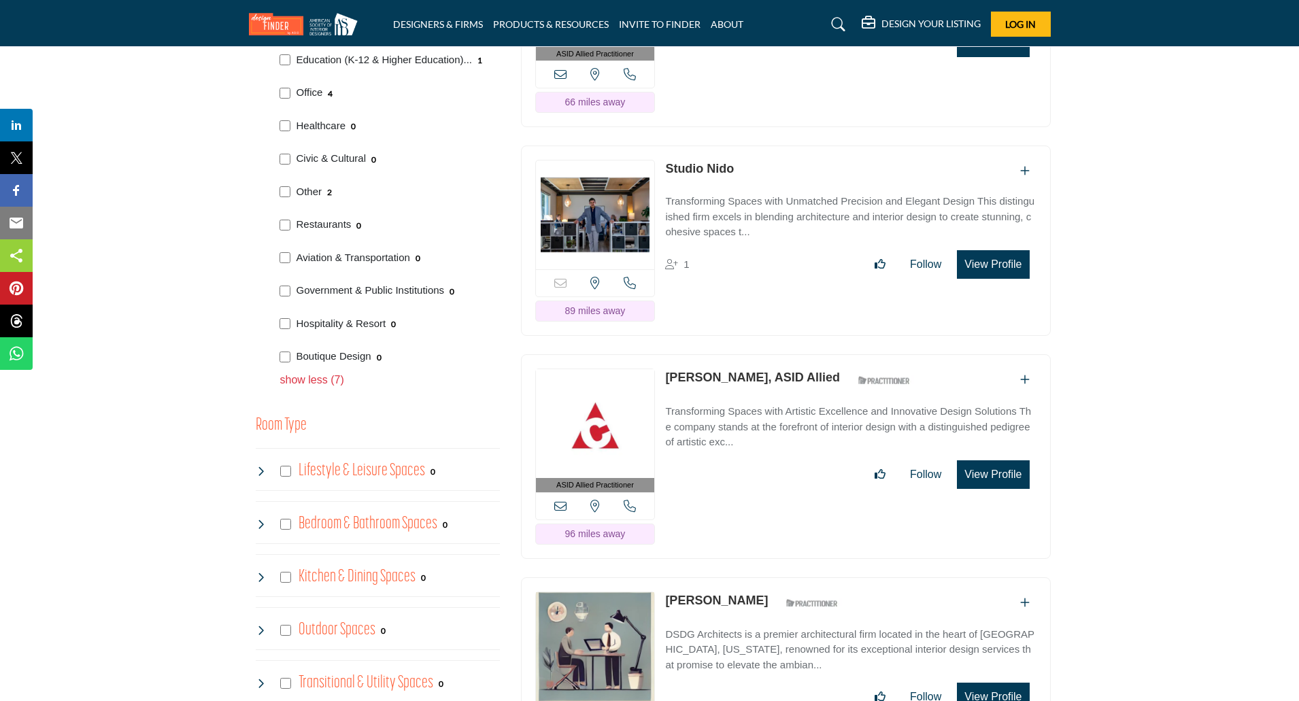
scroll to position [1088, 0]
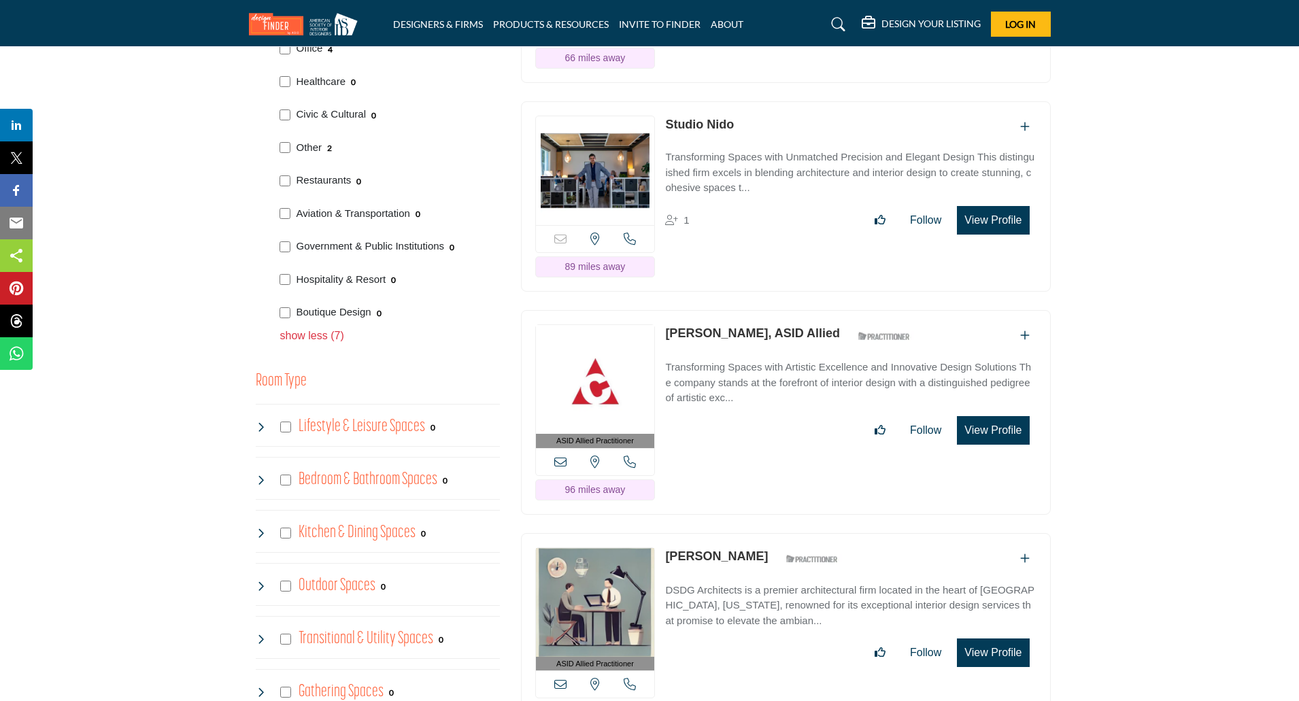
drag, startPoint x: 827, startPoint y: 292, endPoint x: 668, endPoint y: 297, distance: 159.3
click at [668, 324] on div "Kaley Connelly, ASID Allied ASID Qualified Practitioner who validates work and …" at bounding box center [791, 336] width 252 height 24
copy link "[PERSON_NAME], ASID Allied"
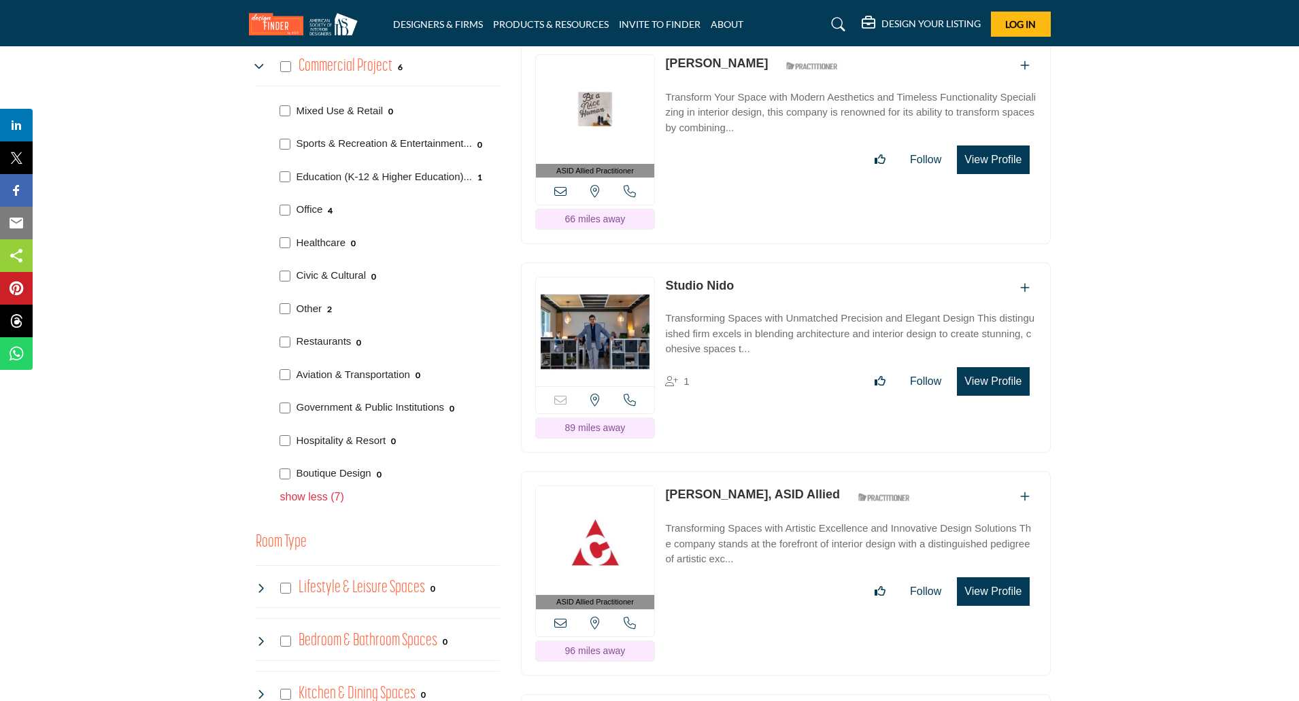
scroll to position [839, 0]
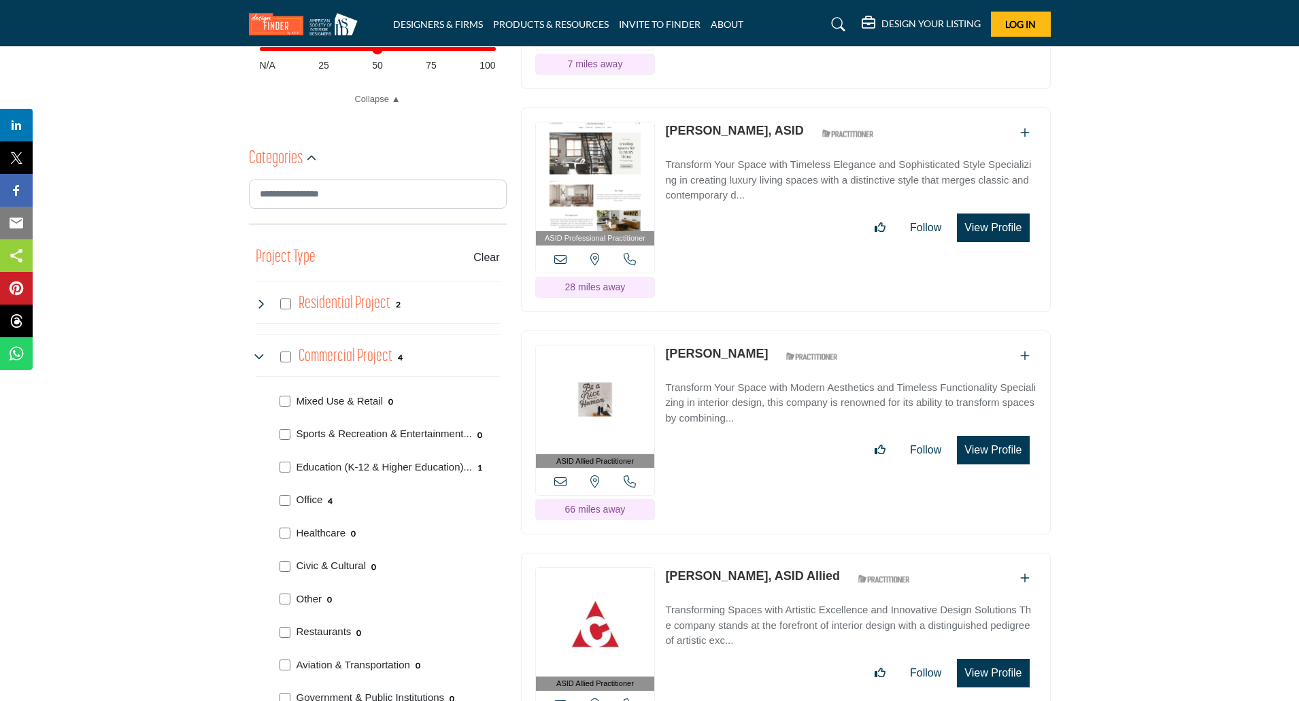
scroll to position [862, 0]
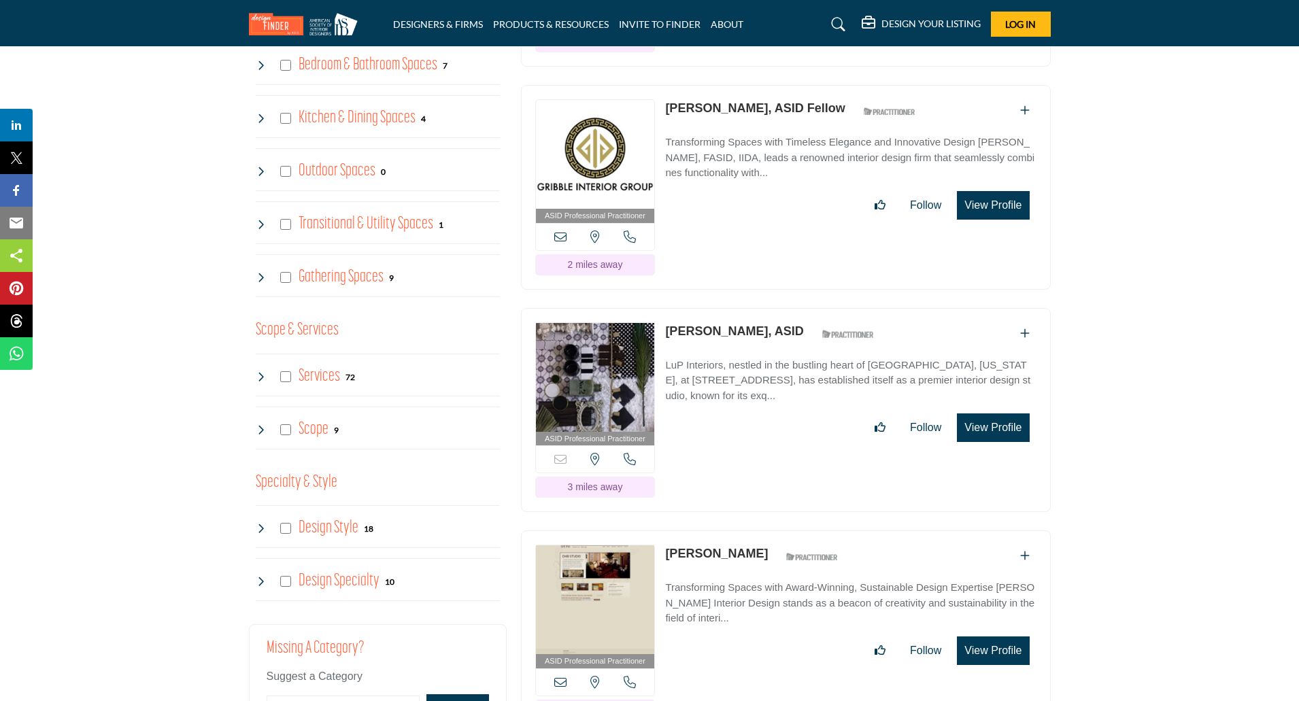
scroll to position [1519, 0]
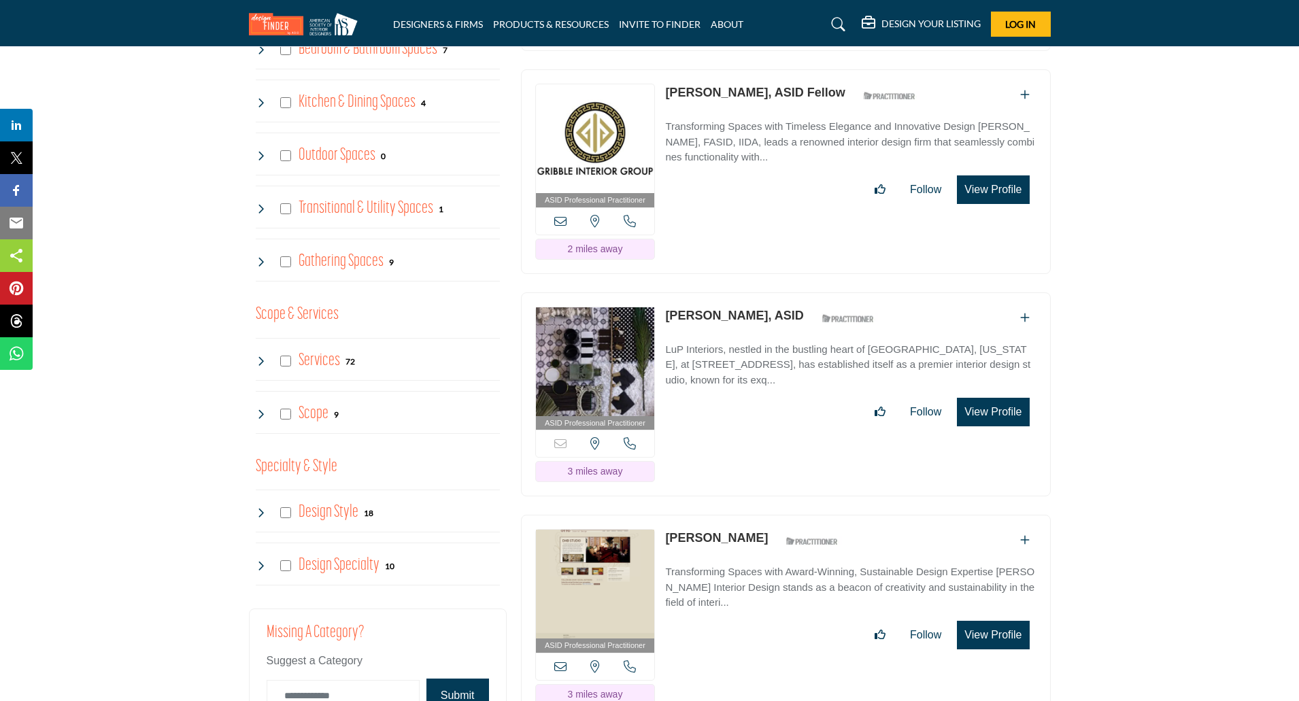
click at [262, 362] on icon at bounding box center [261, 361] width 11 height 11
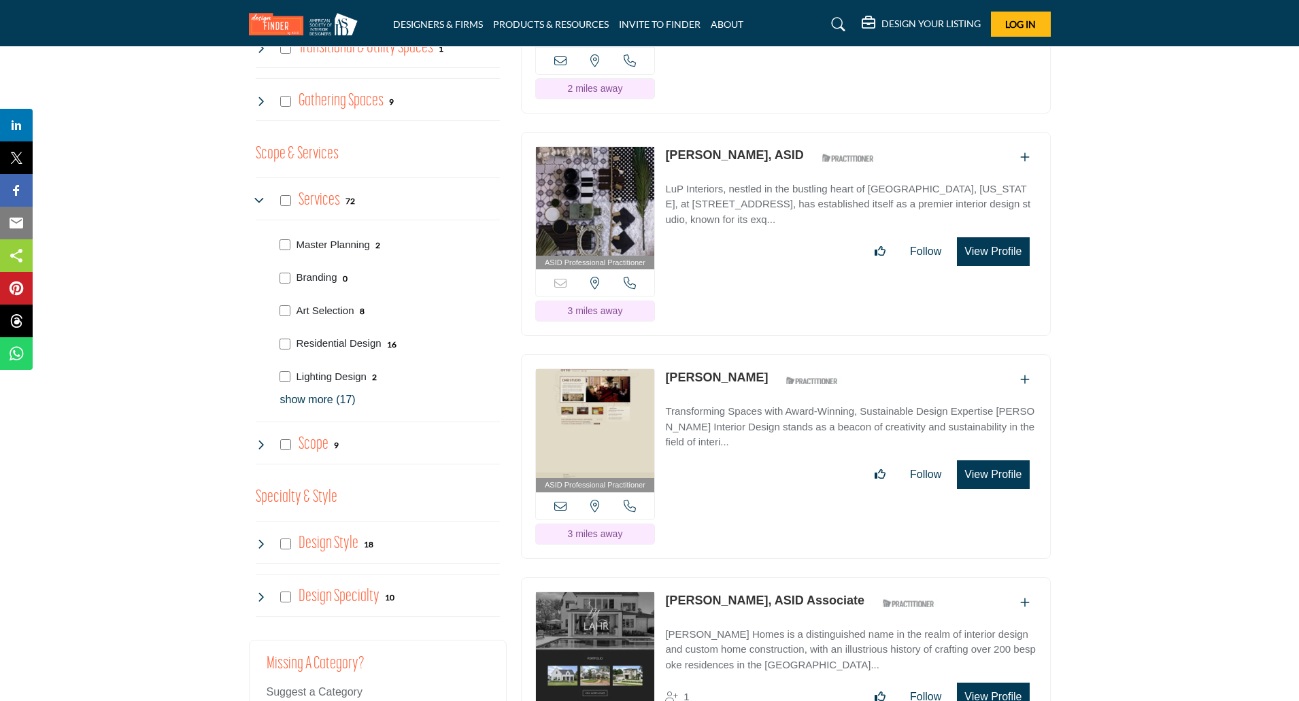
scroll to position [1700, 0]
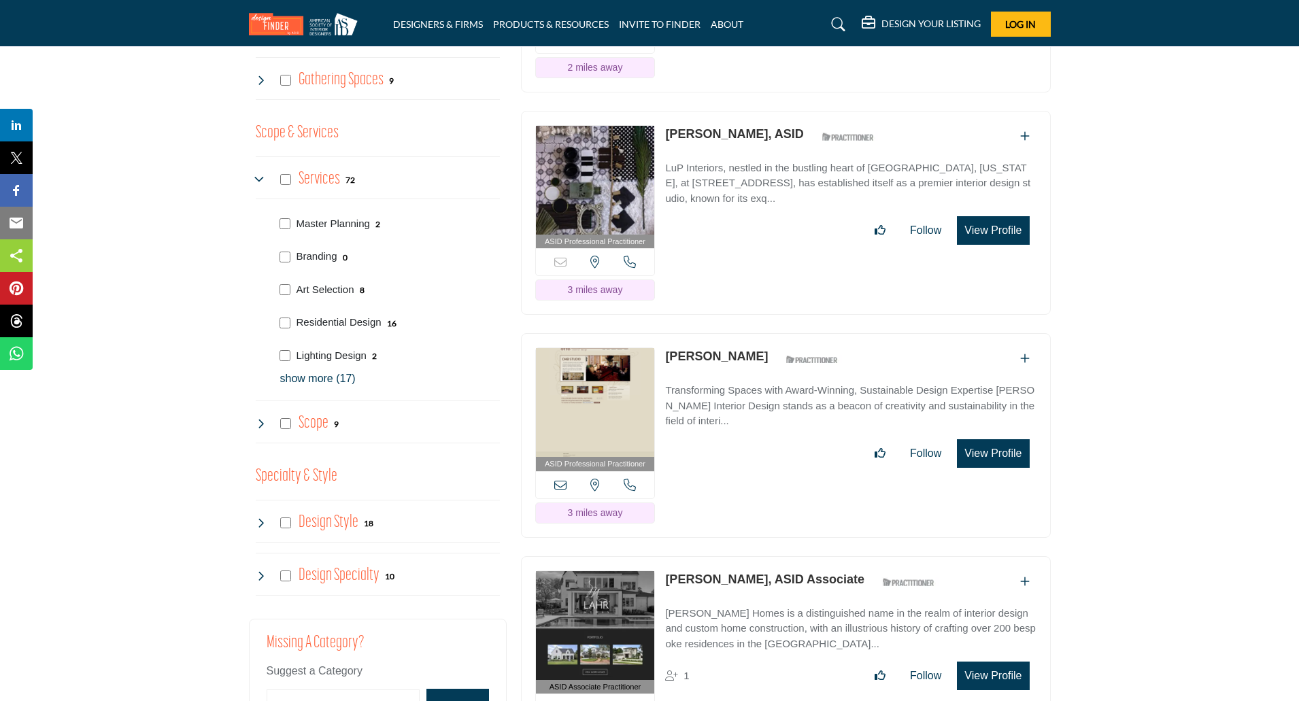
click at [304, 377] on p "show more (17)" at bounding box center [390, 379] width 220 height 16
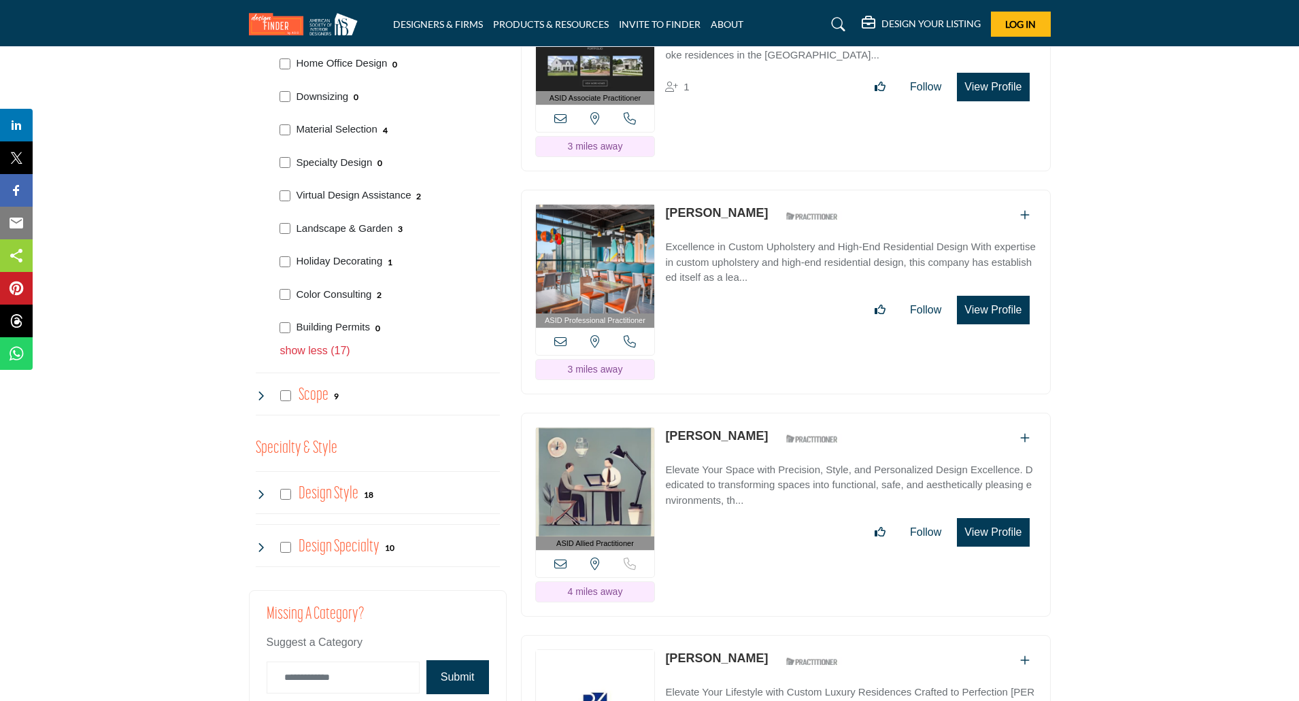
scroll to position [2290, 0]
click at [263, 403] on div "Scope 9" at bounding box center [298, 395] width 84 height 24
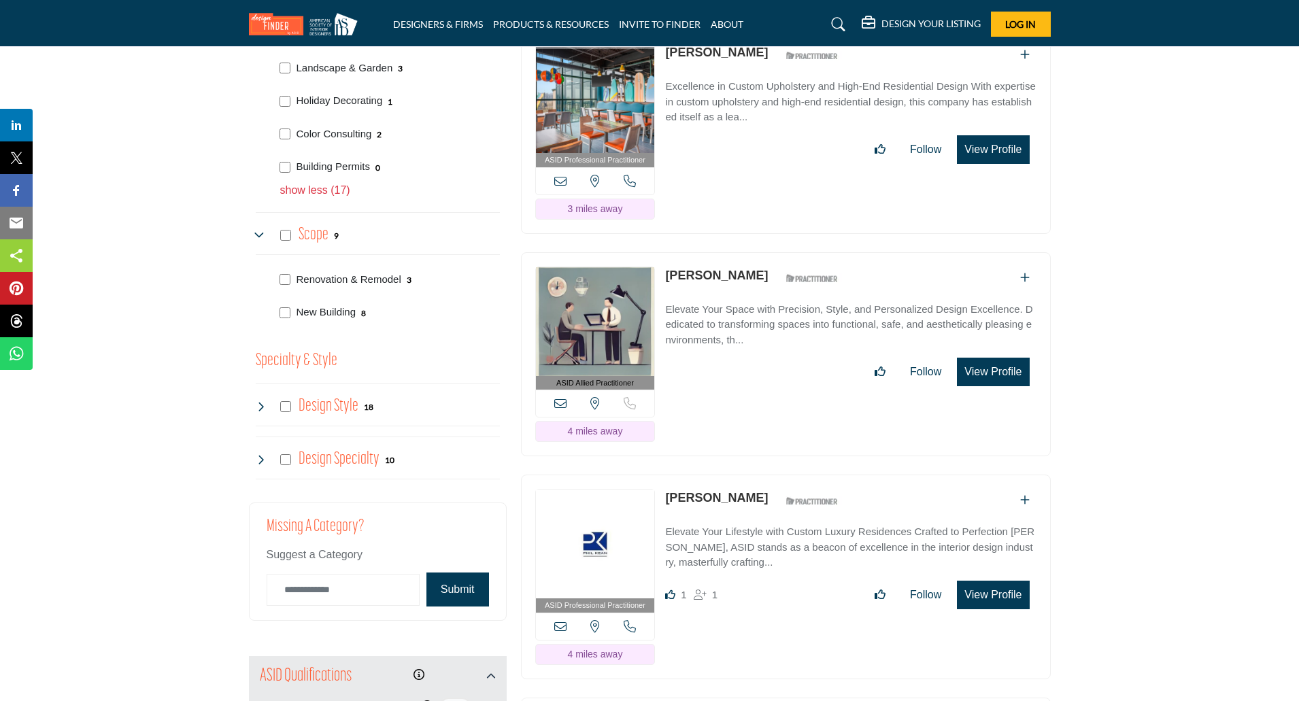
scroll to position [2471, 0]
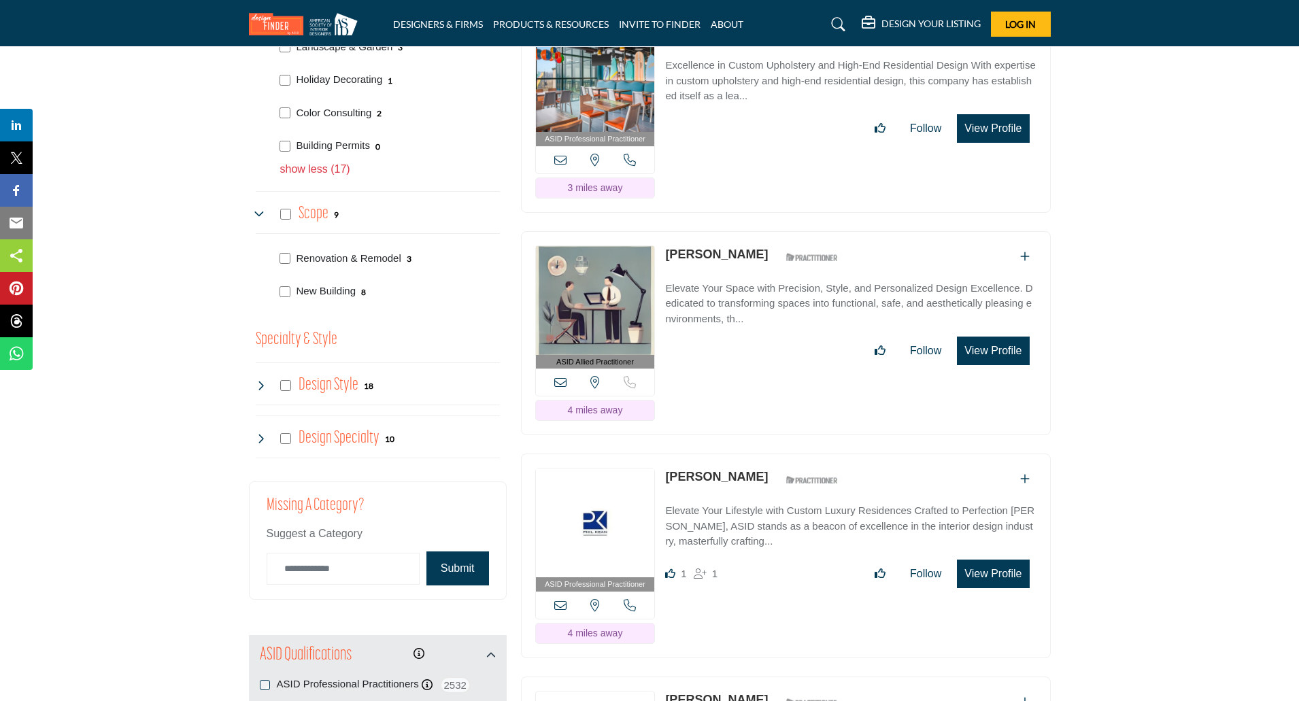
click at [258, 391] on icon at bounding box center [261, 385] width 11 height 11
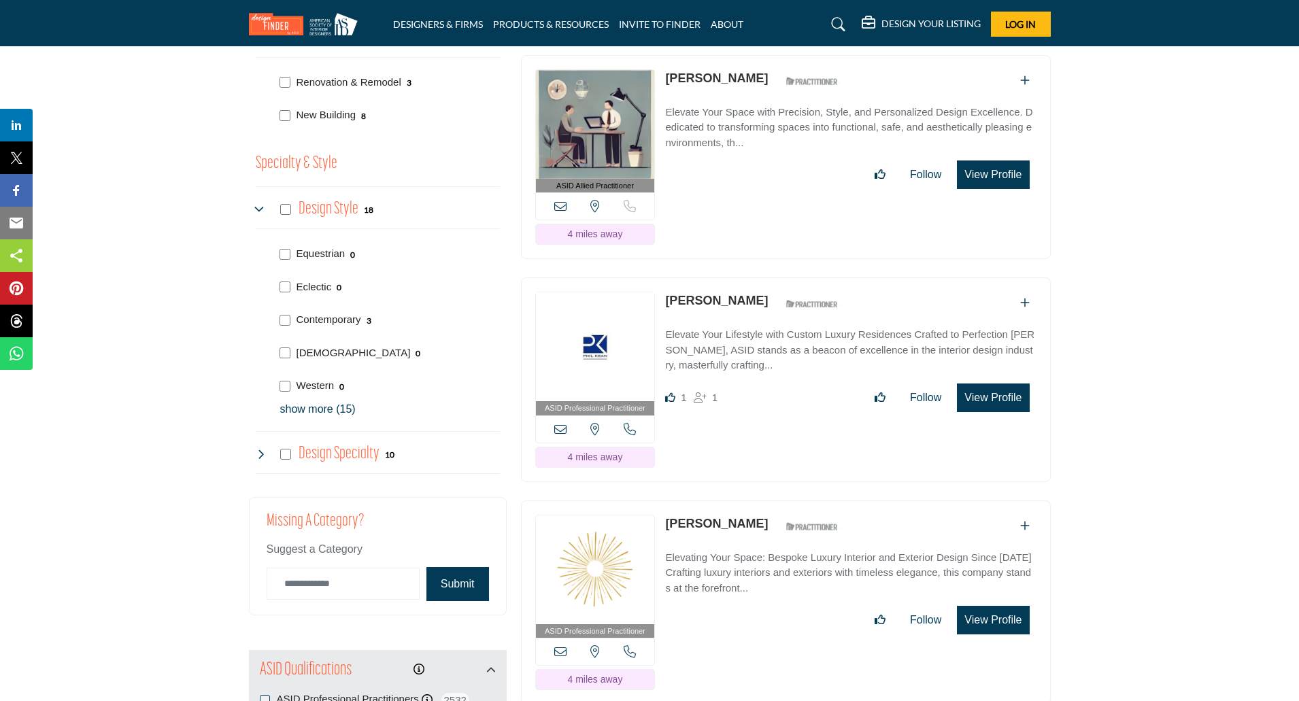
scroll to position [2653, 0]
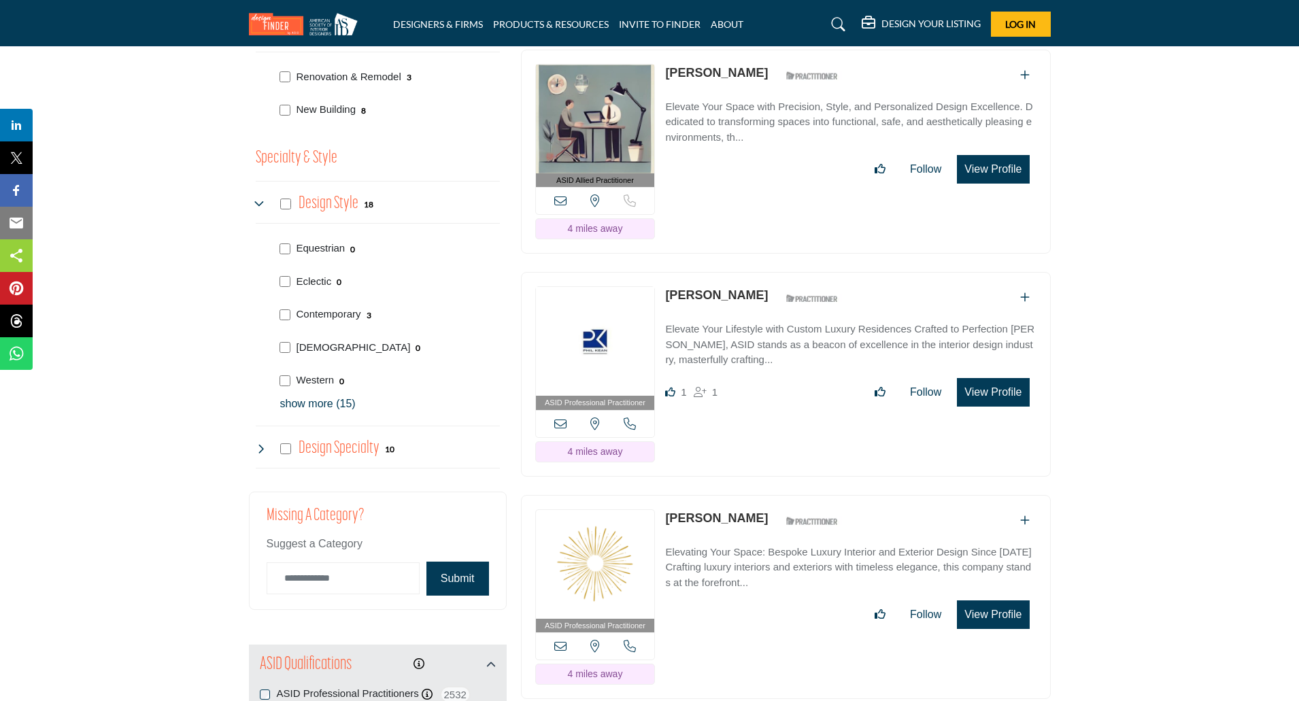
click at [300, 405] on p "show more (15)" at bounding box center [390, 404] width 220 height 16
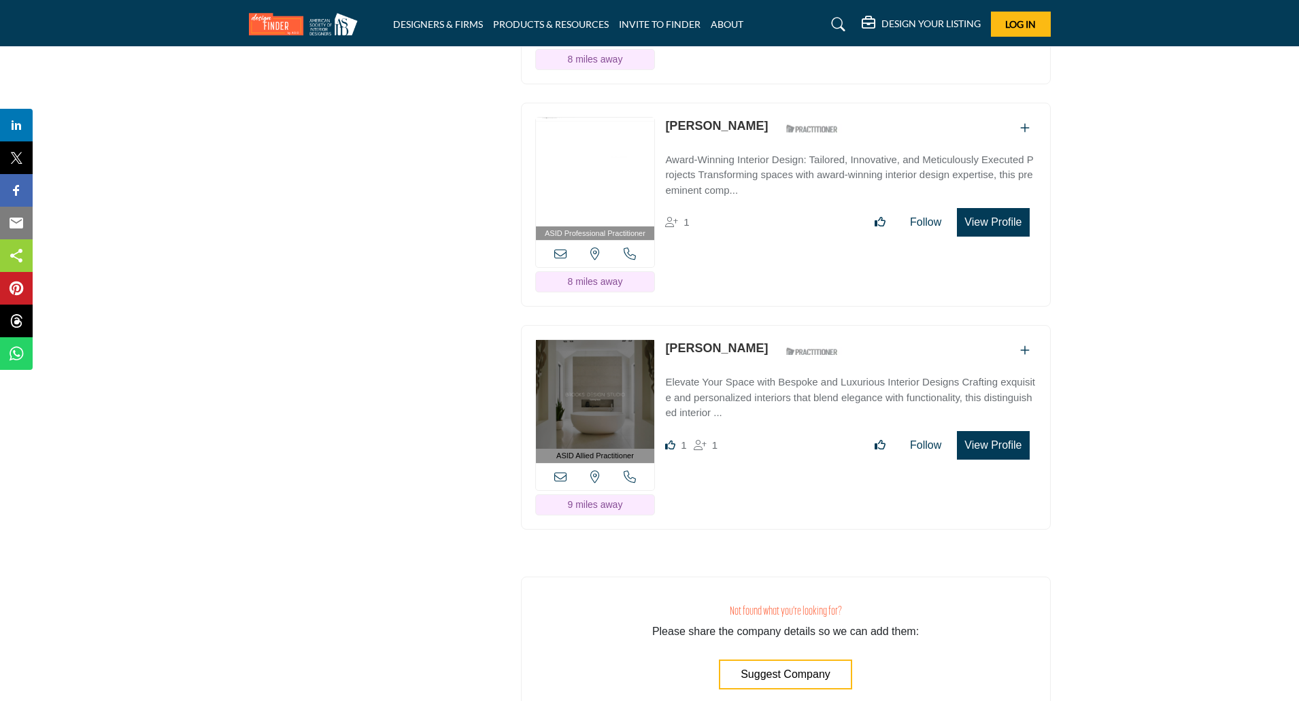
scroll to position [4567, 0]
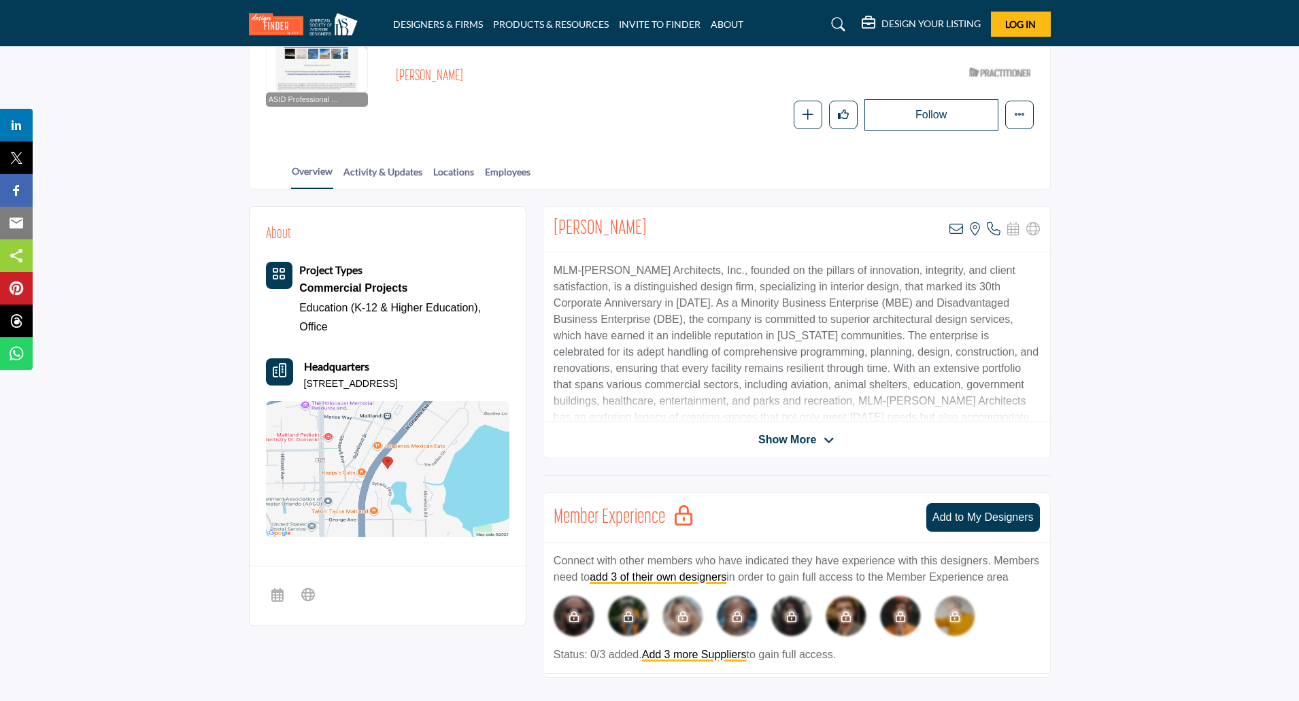
scroll to position [182, 0]
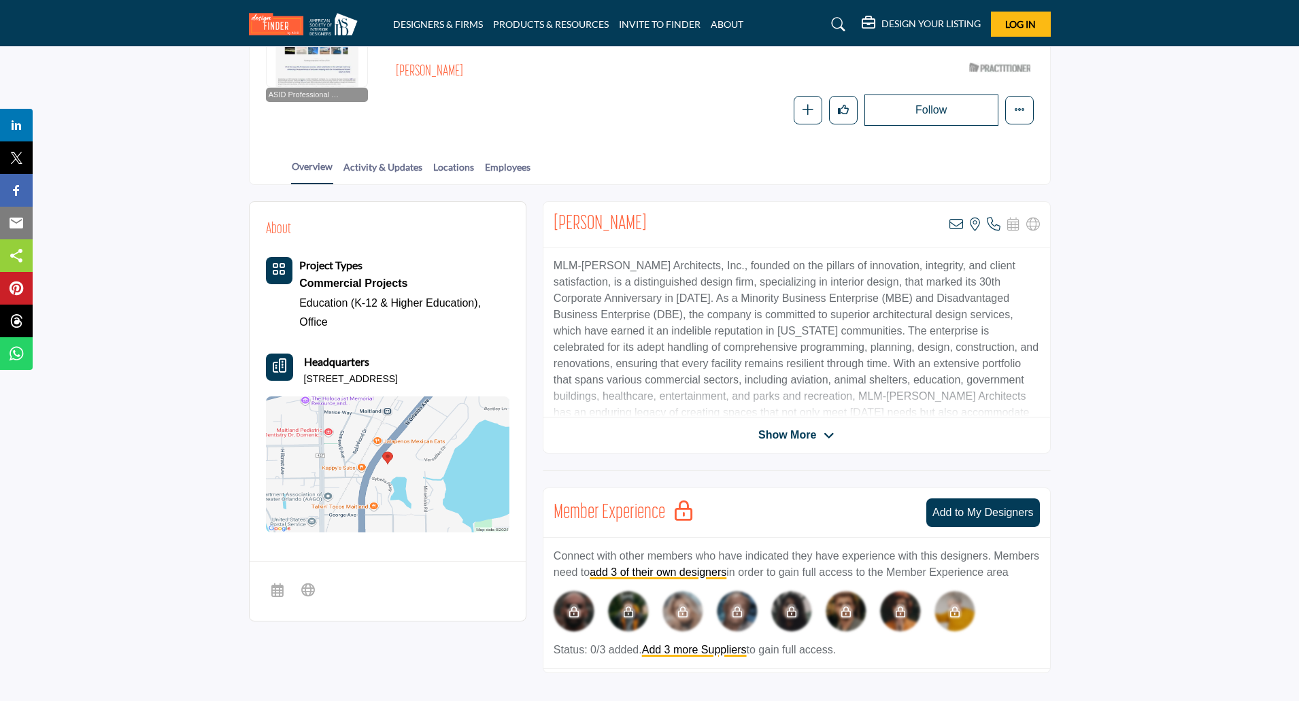
click at [793, 439] on span "Show More" at bounding box center [787, 435] width 58 height 16
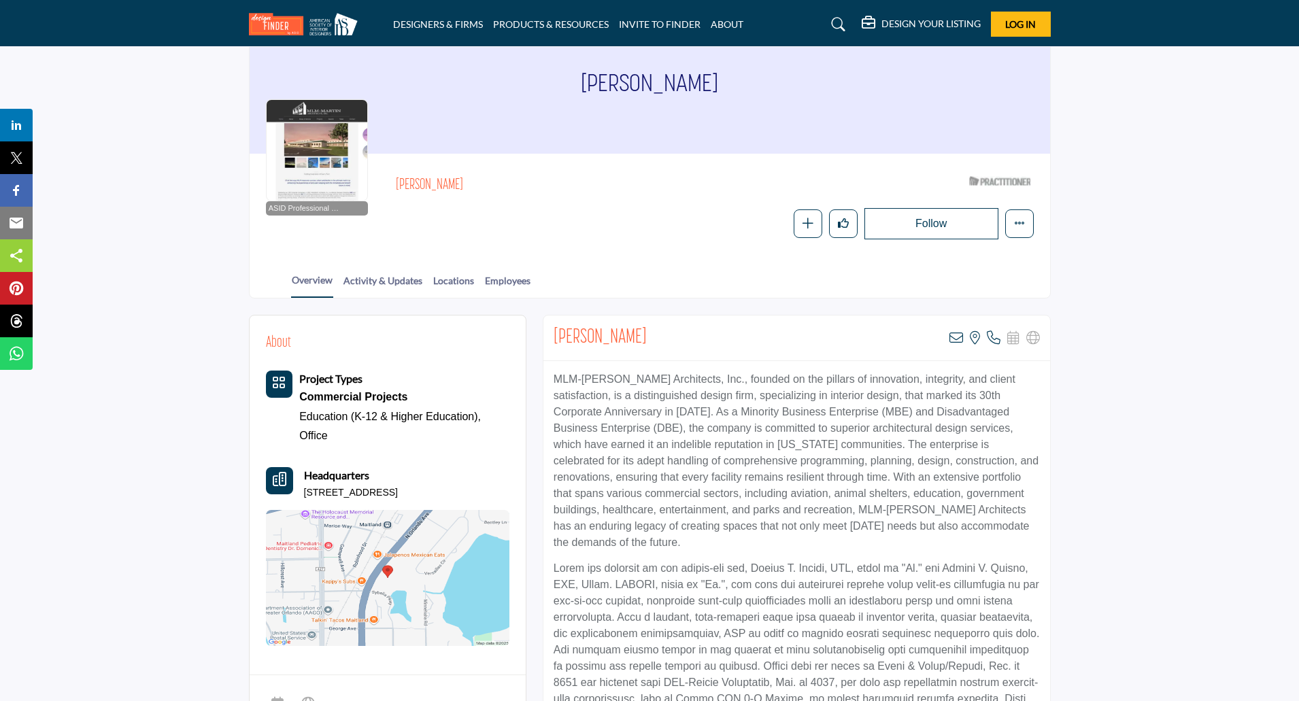
scroll to position [0, 0]
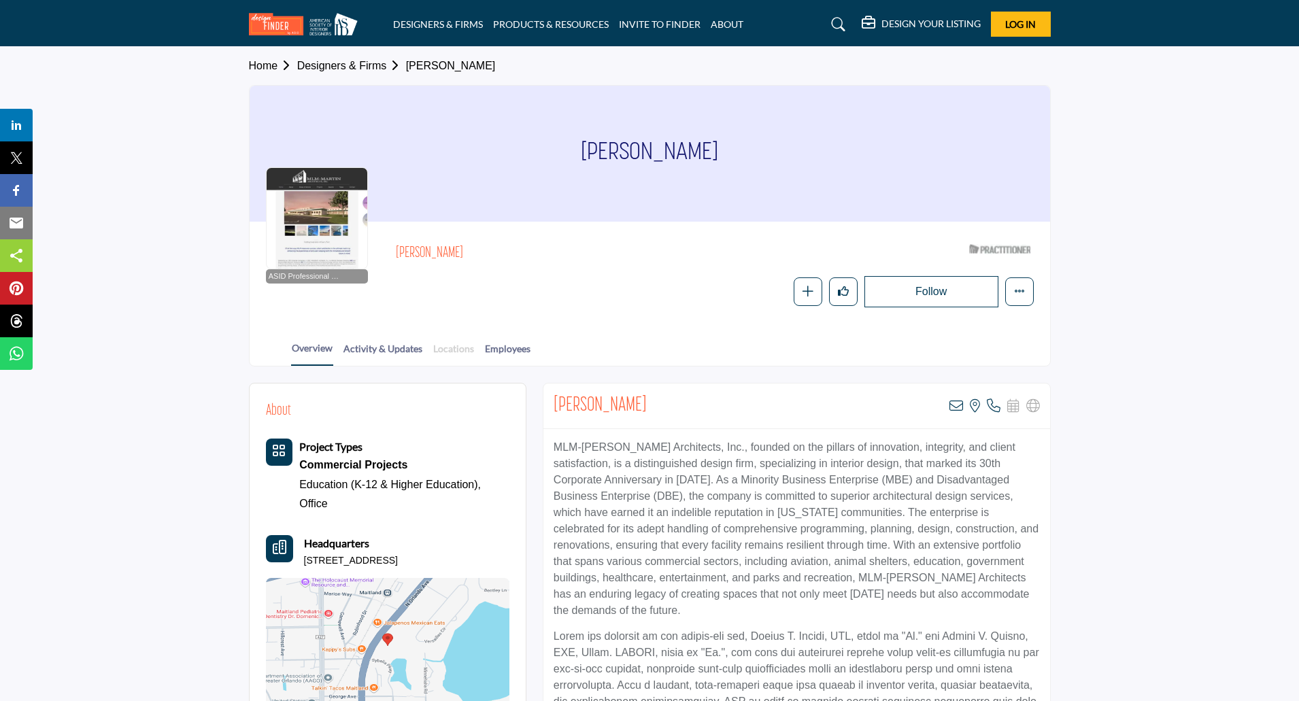
click at [459, 352] on link "Locations" at bounding box center [454, 353] width 42 height 24
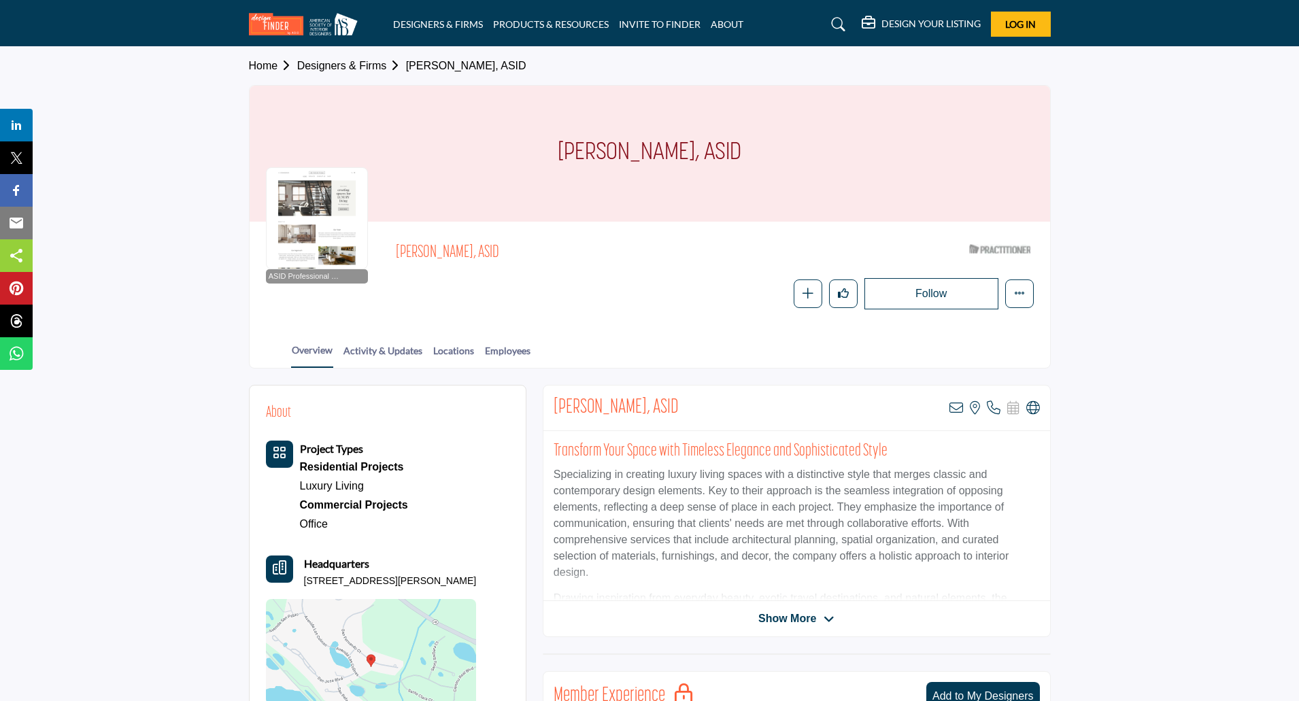
drag, startPoint x: 533, startPoint y: 253, endPoint x: 397, endPoint y: 250, distance: 136.1
click at [397, 250] on span "[PERSON_NAME], ASID" at bounding box center [549, 253] width 307 height 22
copy span "[PERSON_NAME], ASID"
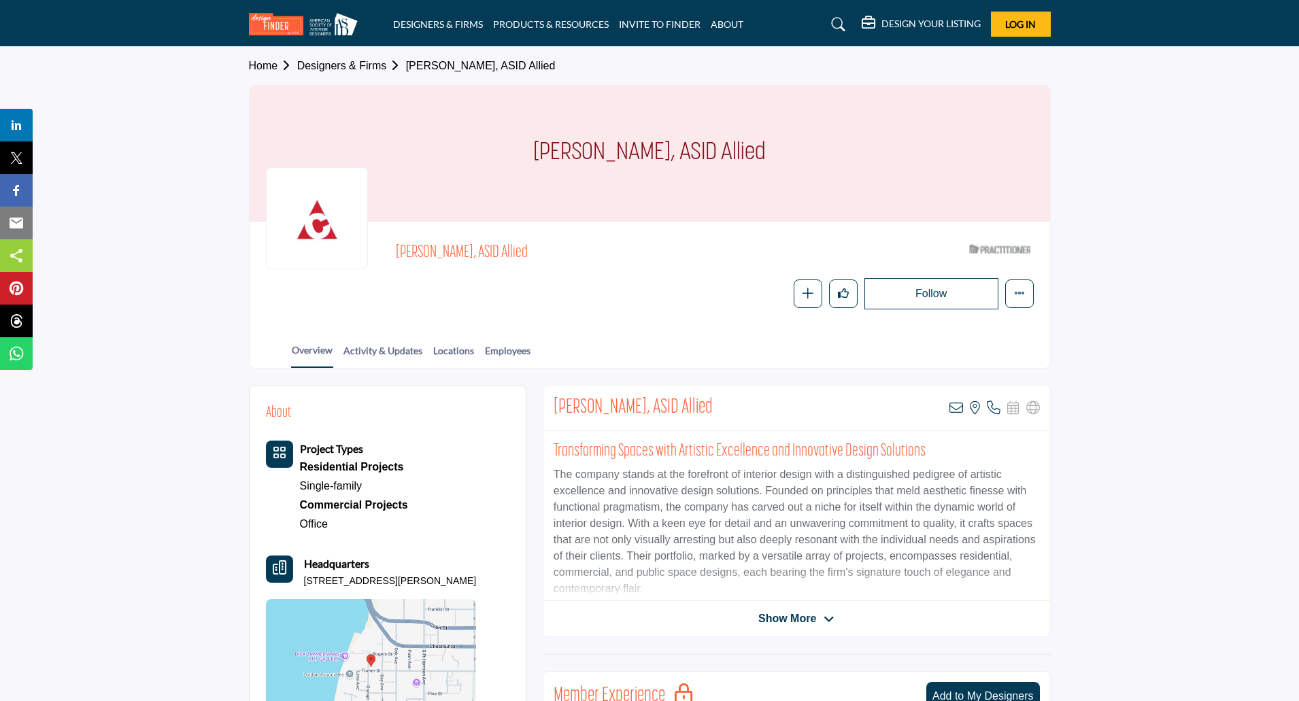
drag, startPoint x: 532, startPoint y: 249, endPoint x: 402, endPoint y: 258, distance: 130.3
click at [407, 258] on span "[PERSON_NAME], ASID Allied" at bounding box center [549, 253] width 307 height 22
click at [399, 258] on span "[PERSON_NAME], ASID Allied" at bounding box center [549, 253] width 307 height 22
drag, startPoint x: 399, startPoint y: 258, endPoint x: 516, endPoint y: 271, distance: 117.6
click at [523, 270] on div "[PERSON_NAME], ASID Allied" at bounding box center [677, 256] width 562 height 29
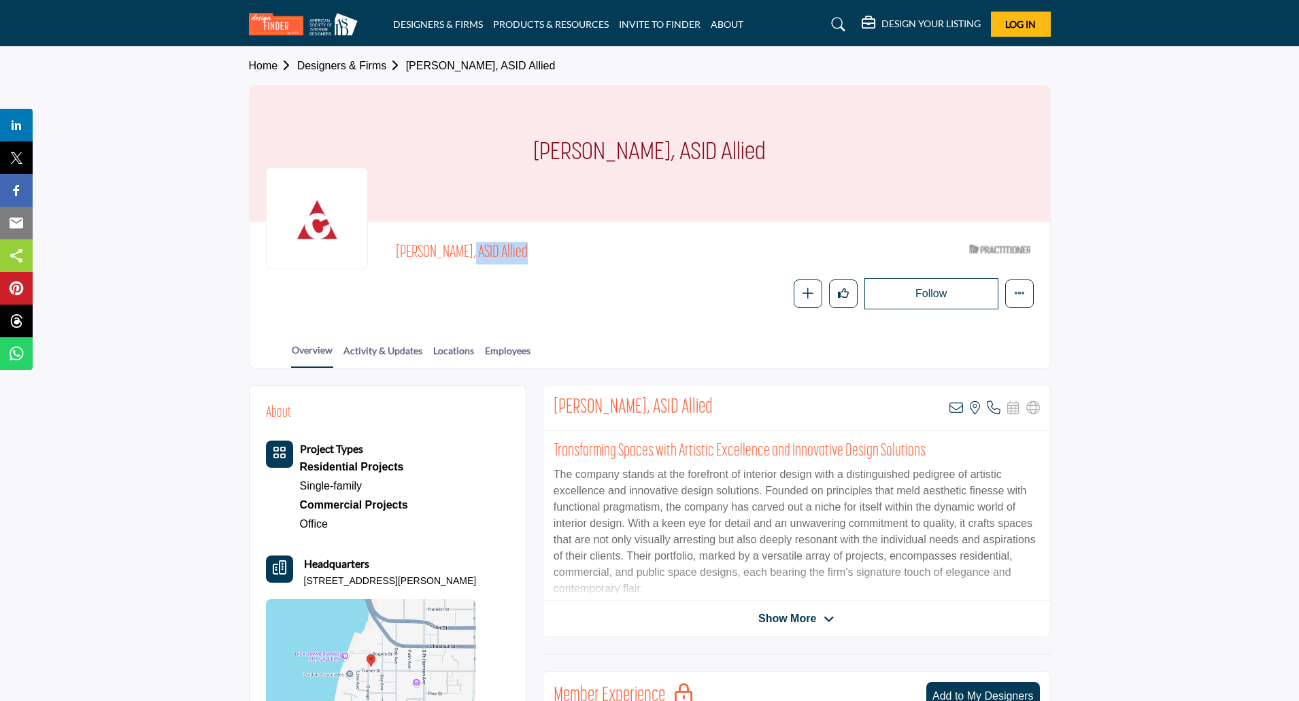
copy div "[PERSON_NAME], ASID Allied"
click at [358, 352] on link "Activity & Updates" at bounding box center [383, 355] width 80 height 24
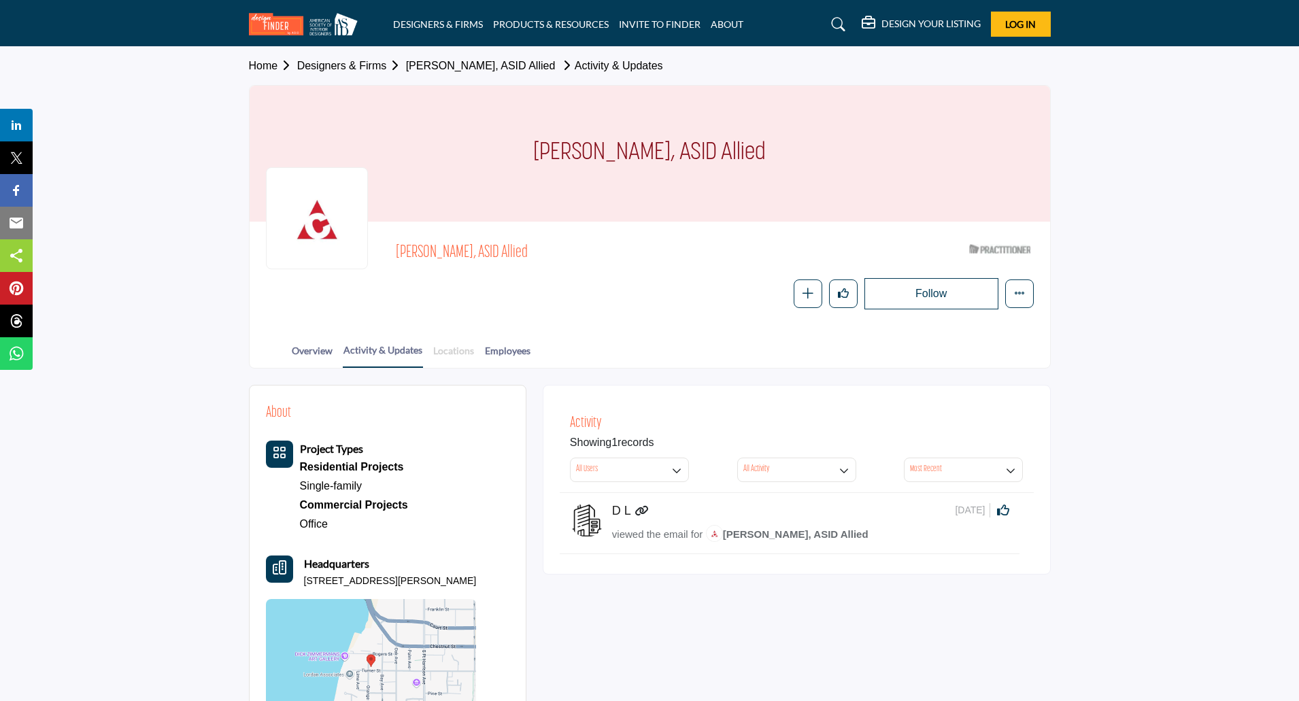
click at [445, 347] on link "Locations" at bounding box center [454, 355] width 42 height 24
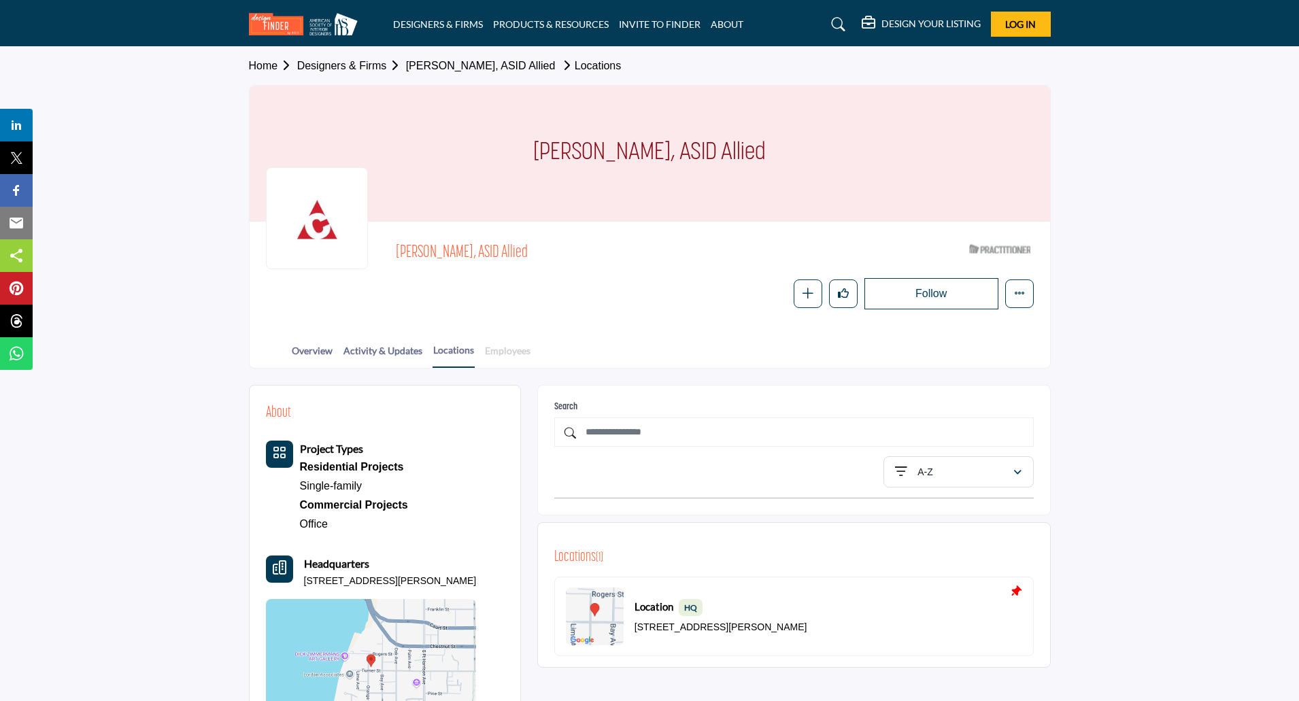
click at [489, 353] on link "Employees" at bounding box center [507, 355] width 47 height 24
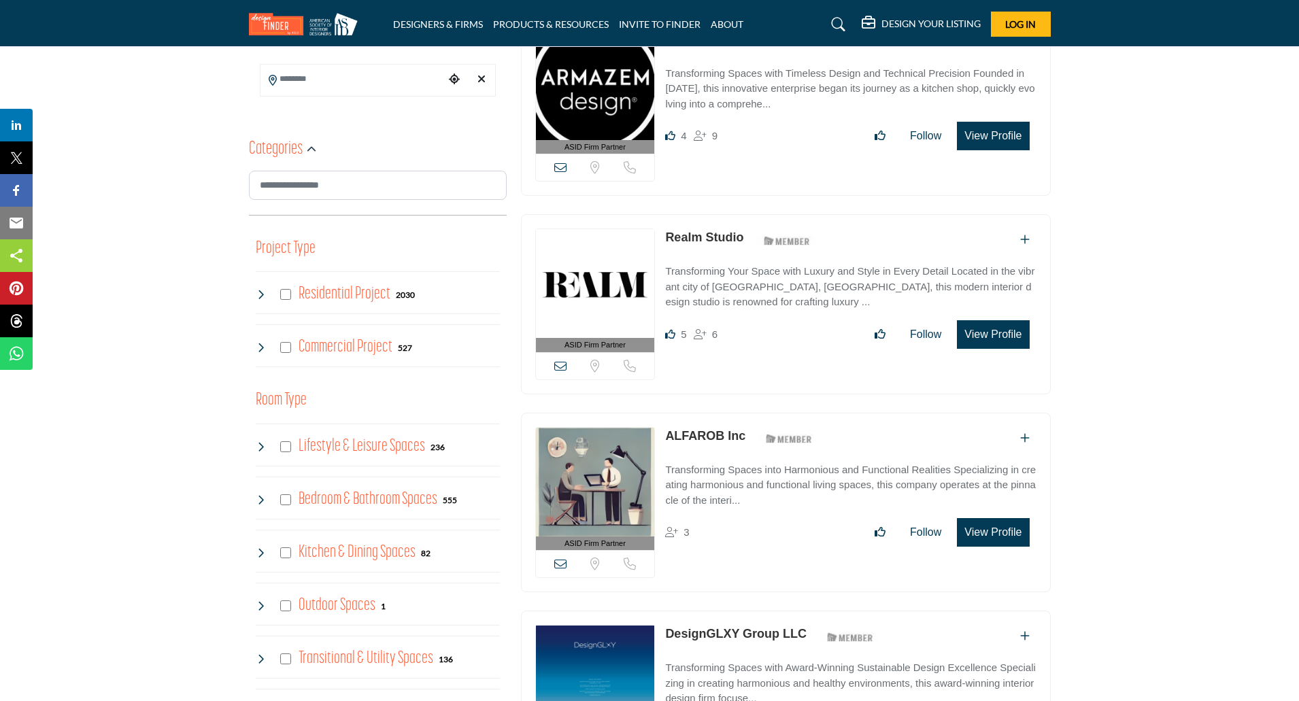
scroll to position [386, 0]
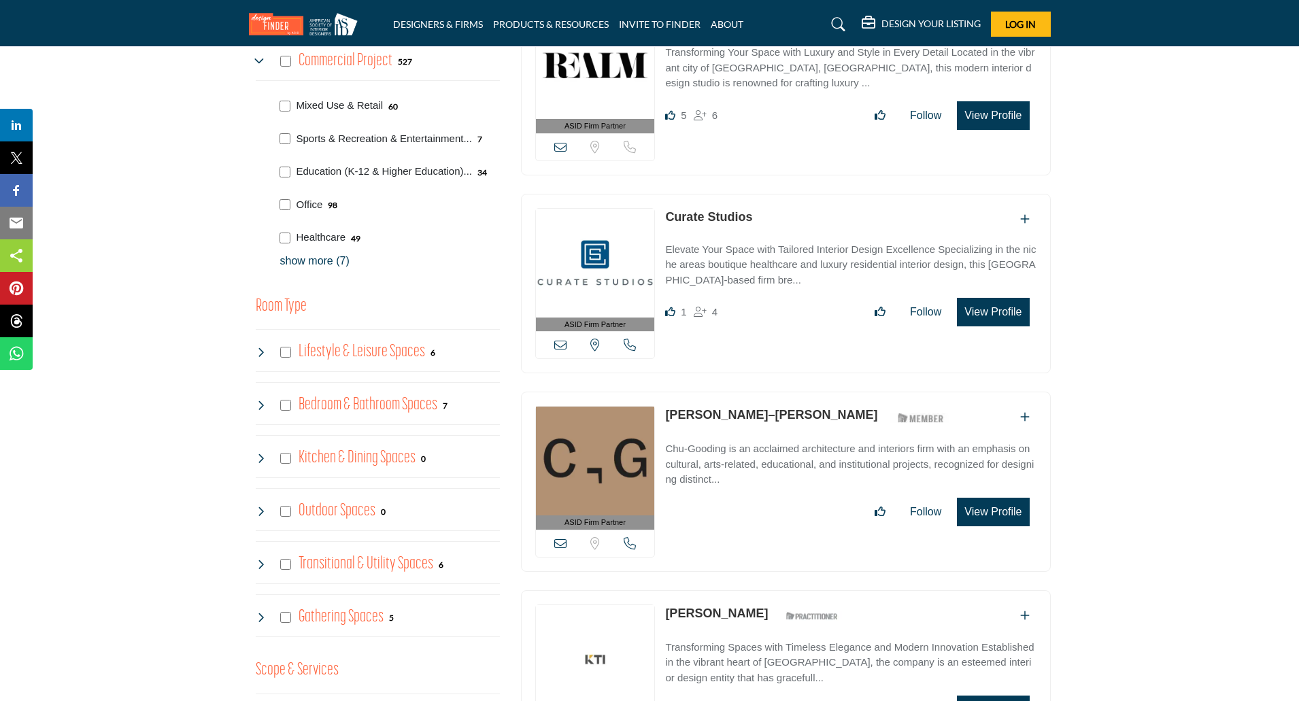
scroll to position [658, 0]
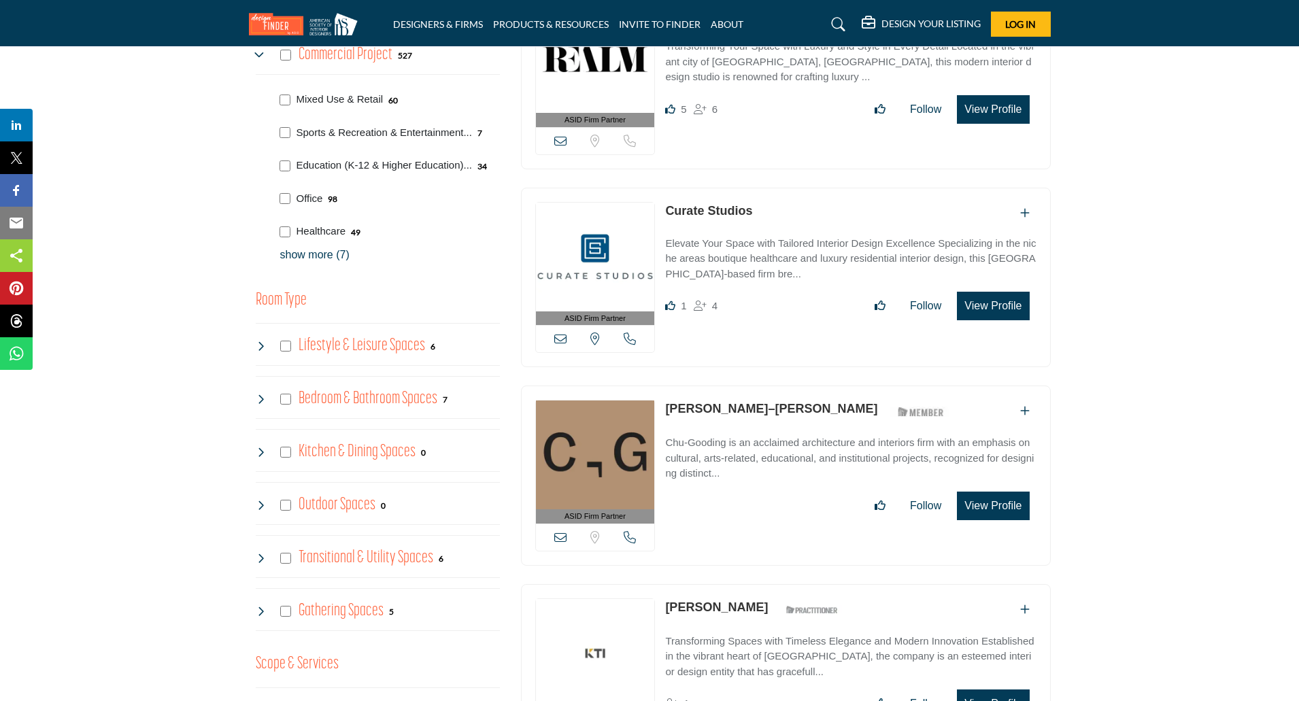
click at [312, 250] on p "show more (7)" at bounding box center [390, 255] width 220 height 16
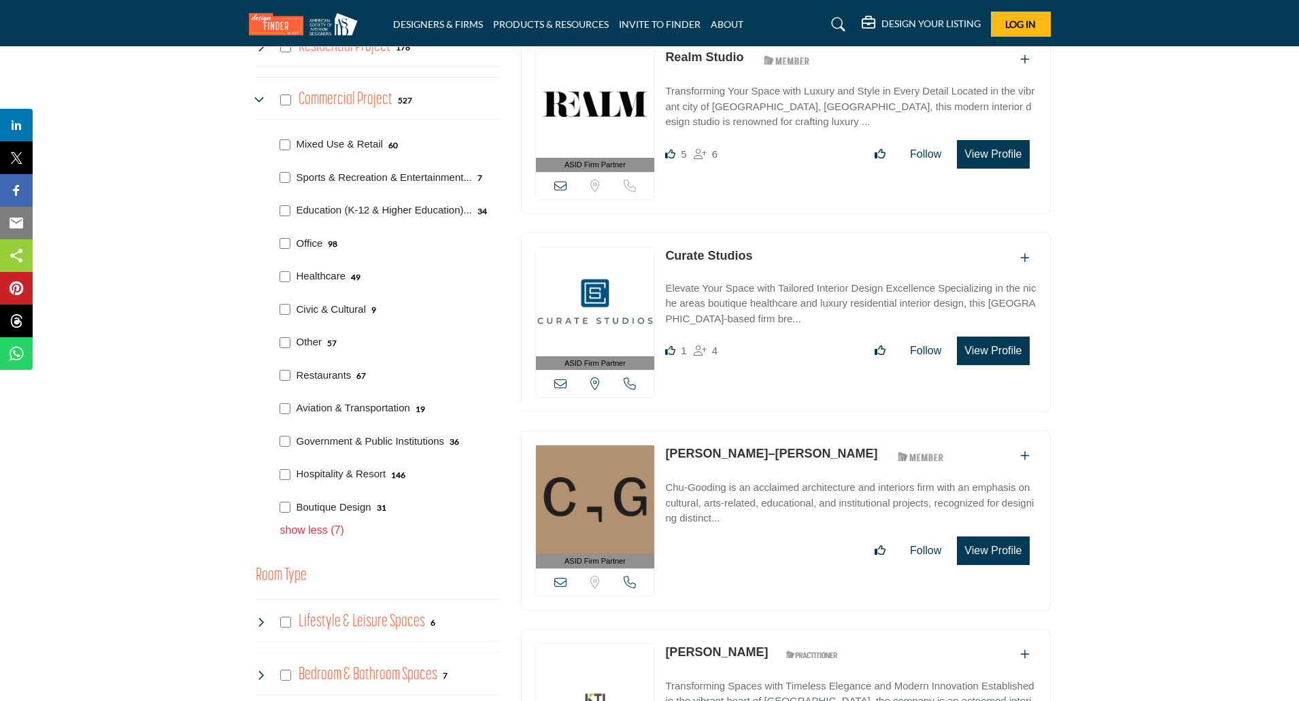
scroll to position [612, 0]
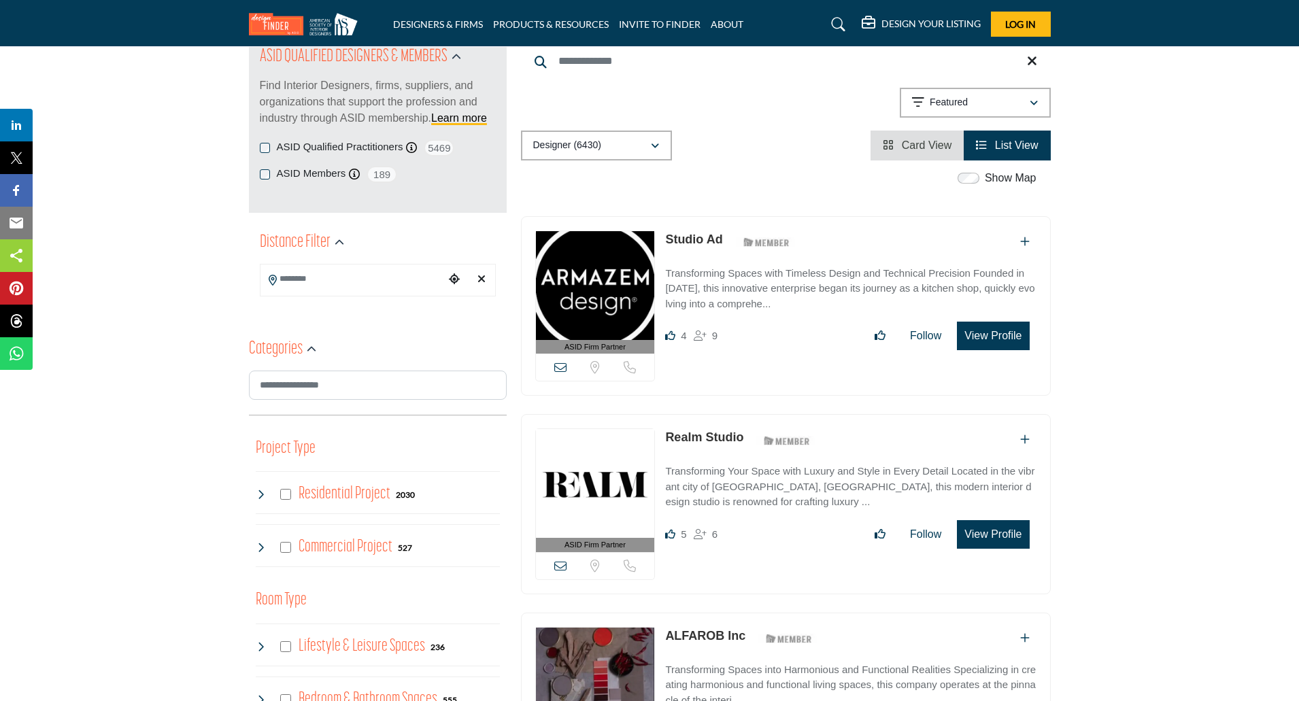
scroll to position [386, 0]
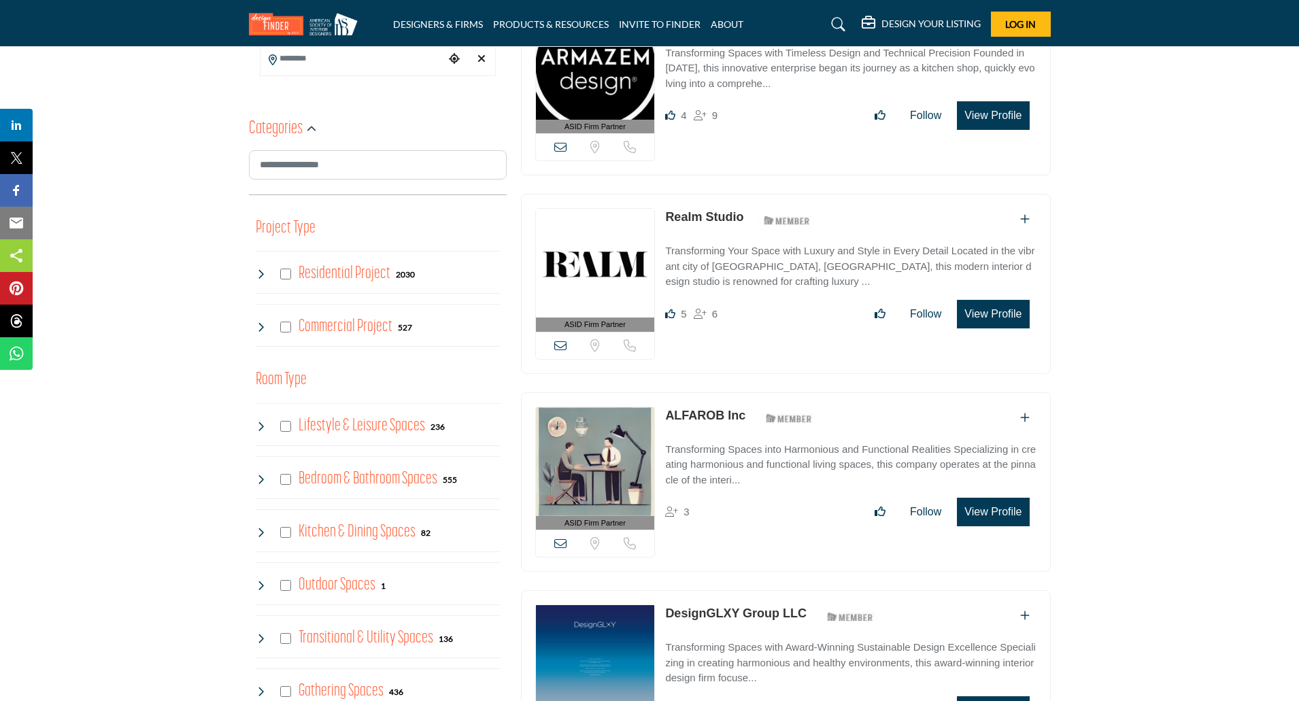
click at [259, 329] on icon at bounding box center [261, 327] width 11 height 11
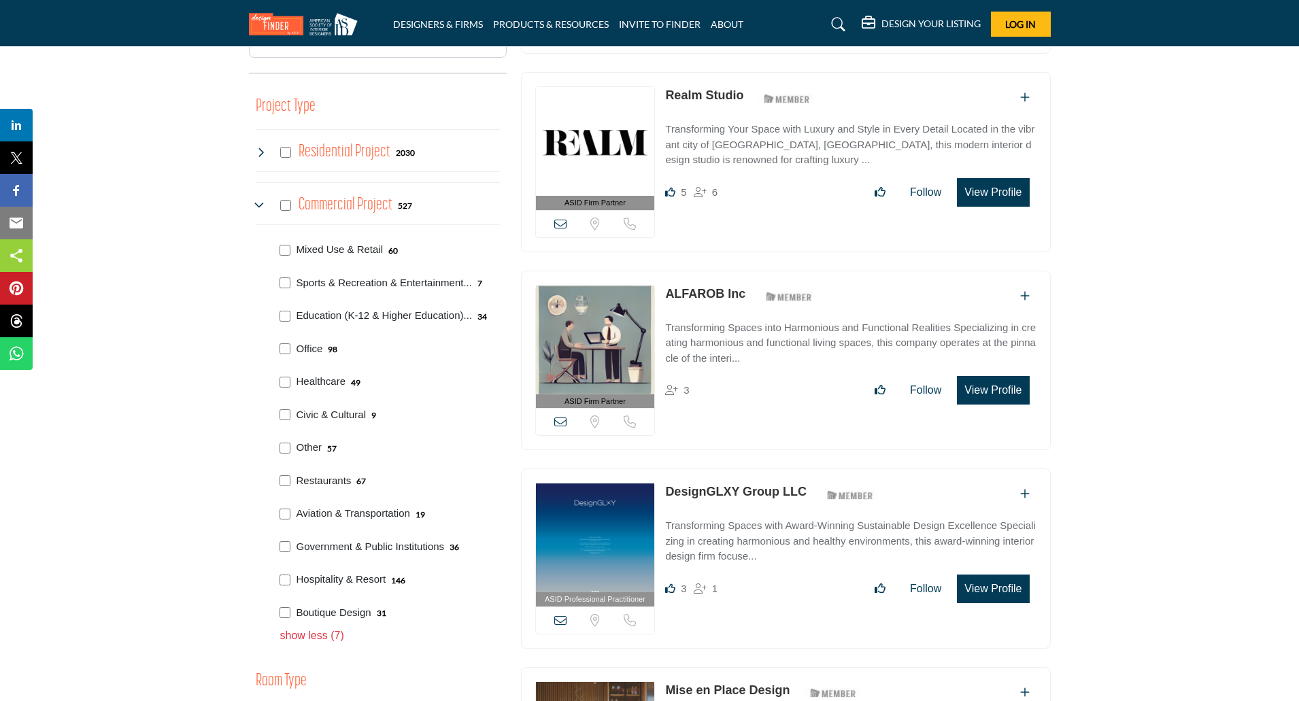
scroll to position [522, 0]
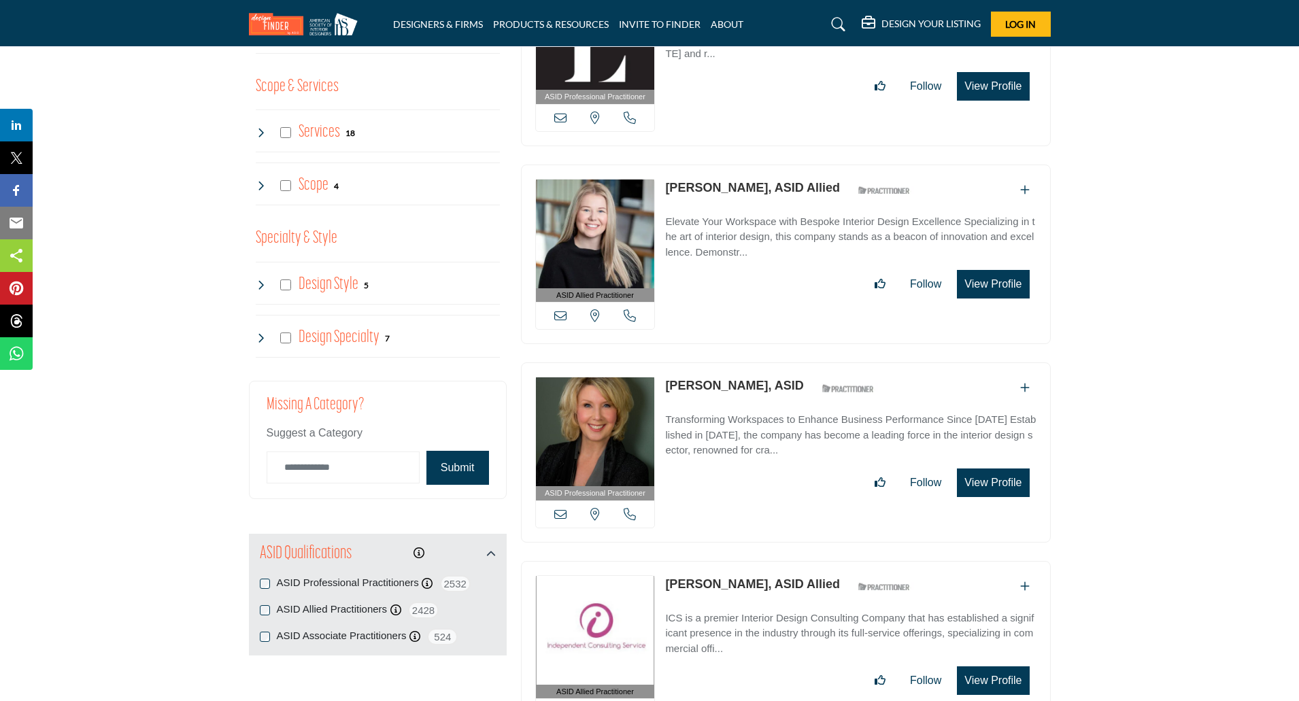
scroll to position [1655, 0]
